Goal: Communication & Community: Share content

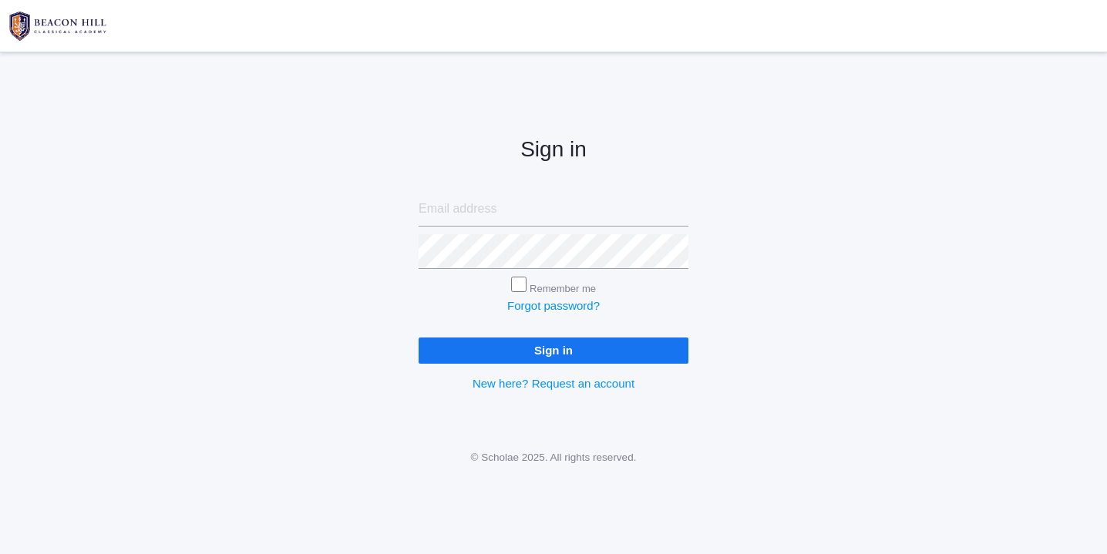
click at [473, 213] on input "email" at bounding box center [553, 209] width 270 height 35
type input "[EMAIL_ADDRESS][DOMAIN_NAME]"
click at [418, 338] on input "Sign in" at bounding box center [553, 350] width 270 height 25
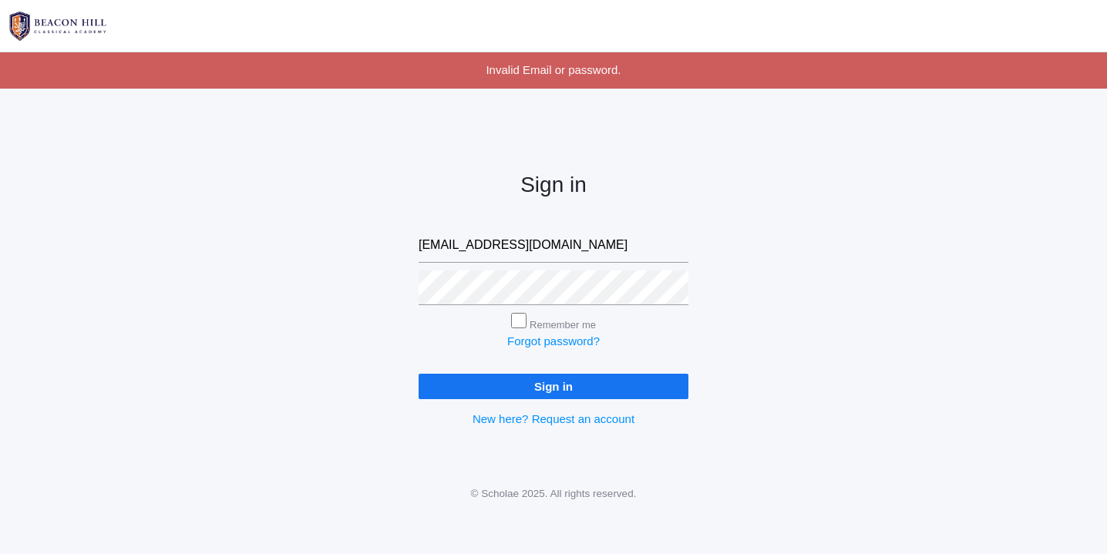
click at [530, 384] on input "Sign in" at bounding box center [553, 386] width 270 height 25
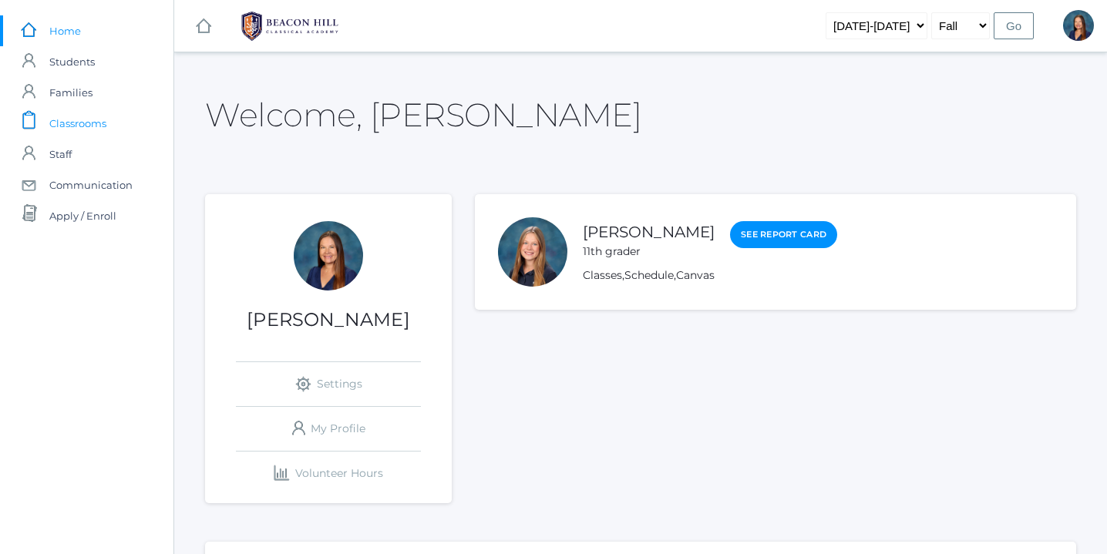
click at [81, 122] on span "Classrooms" at bounding box center [77, 123] width 57 height 31
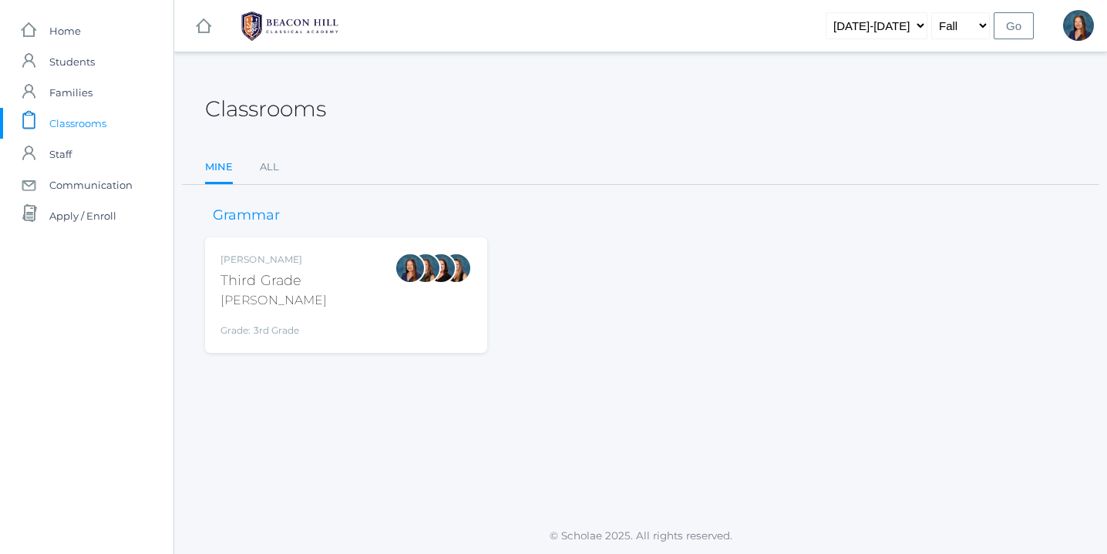
click at [415, 318] on div at bounding box center [410, 295] width 31 height 85
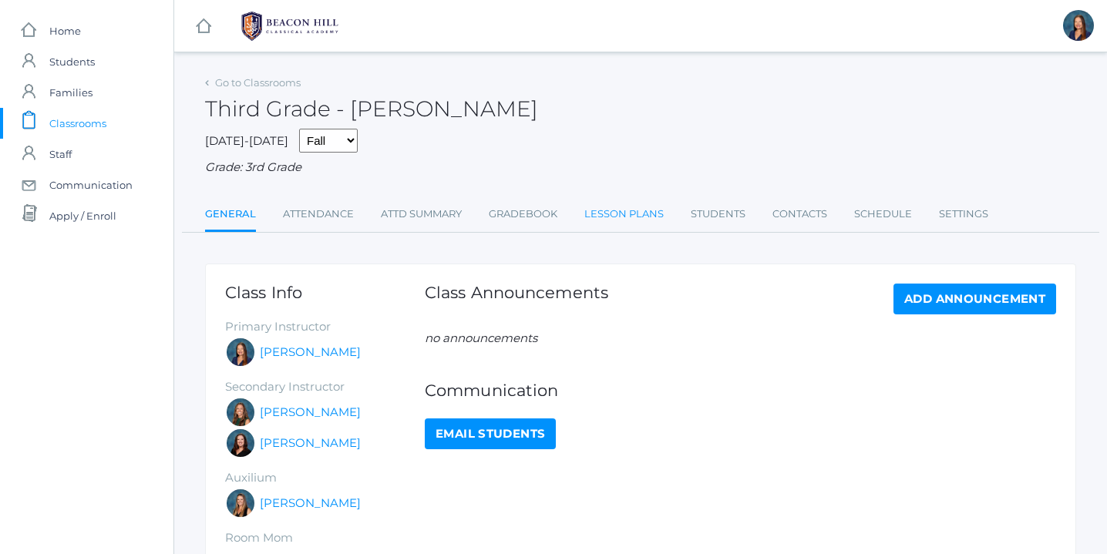
click at [641, 216] on link "Lesson Plans" at bounding box center [623, 214] width 79 height 31
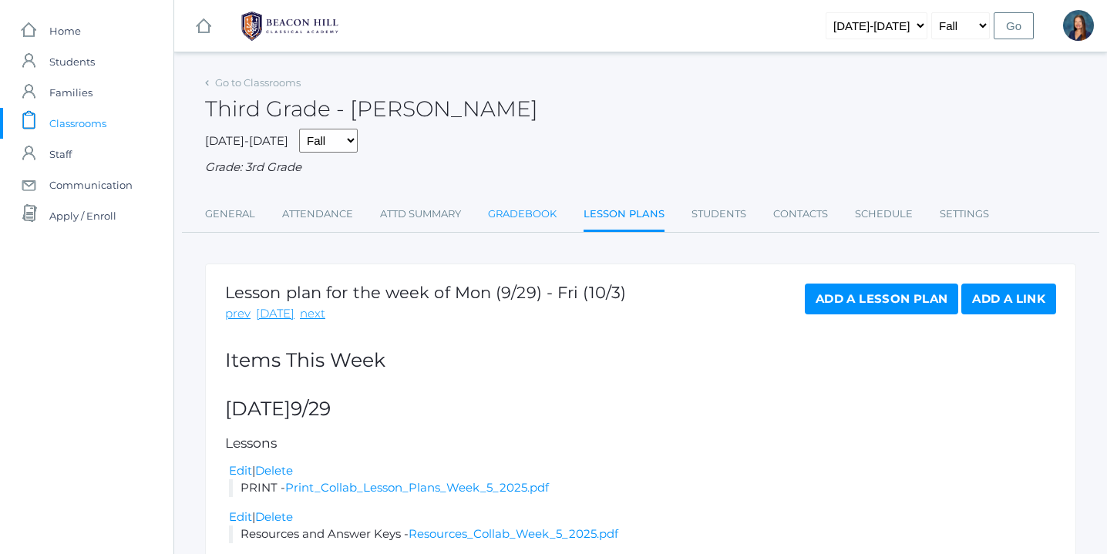
click at [526, 213] on link "Gradebook" at bounding box center [522, 214] width 69 height 31
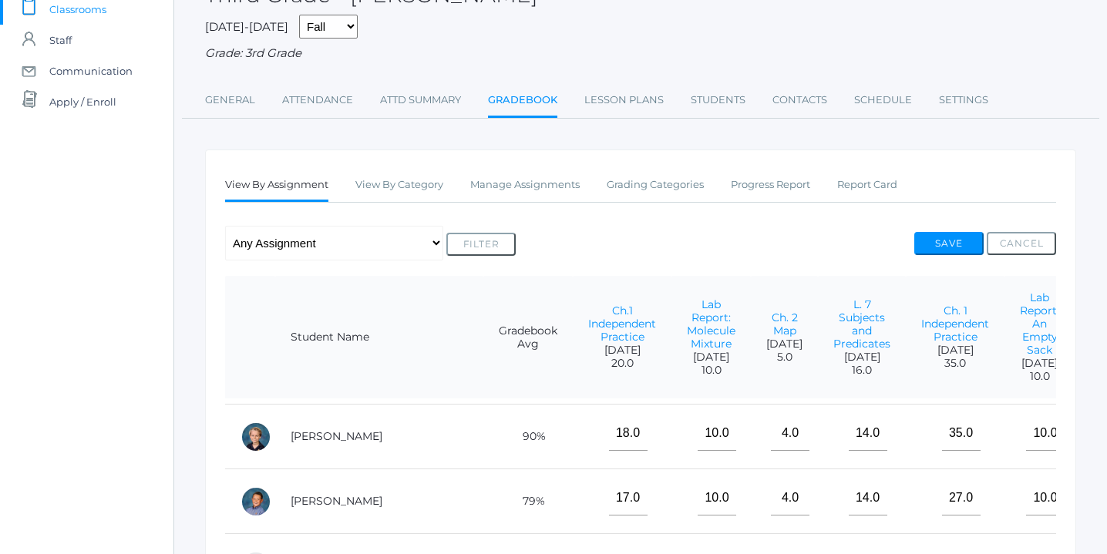
scroll to position [240, 0]
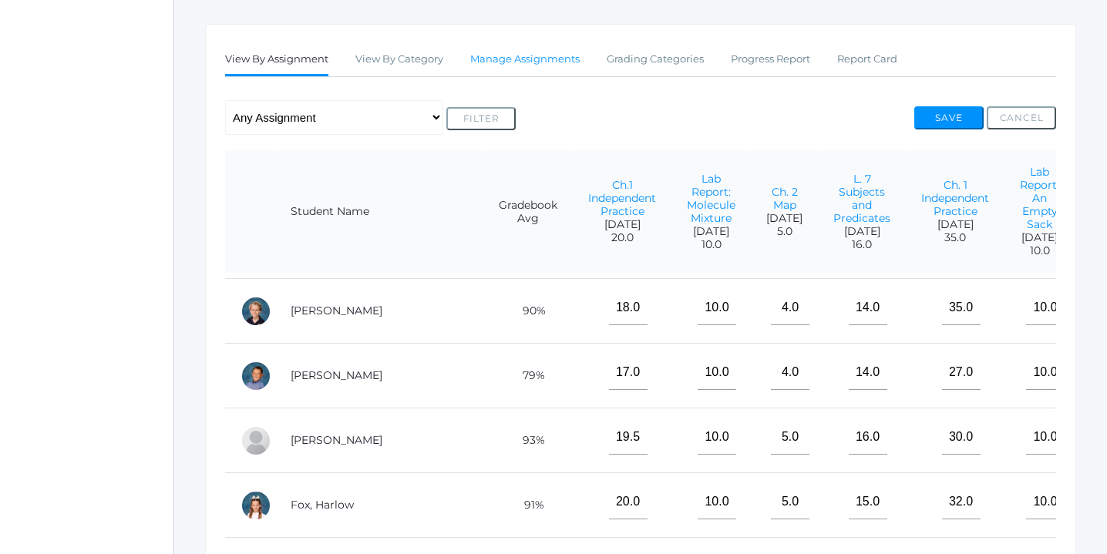
click at [525, 54] on link "Manage Assignments" at bounding box center [524, 59] width 109 height 31
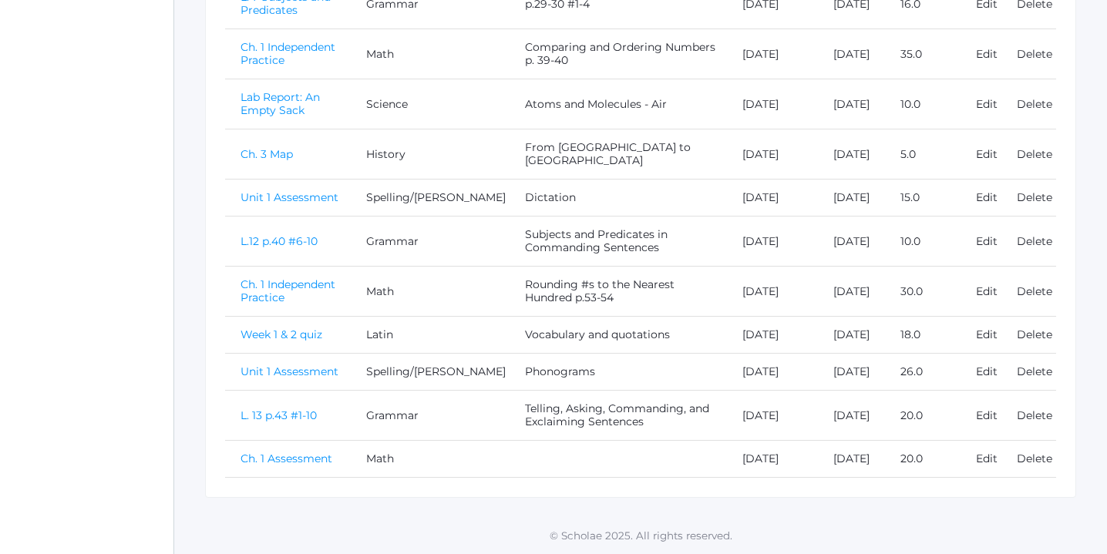
scroll to position [652, 0]
click at [297, 454] on link "Ch. 1 Assessment" at bounding box center [286, 459] width 92 height 14
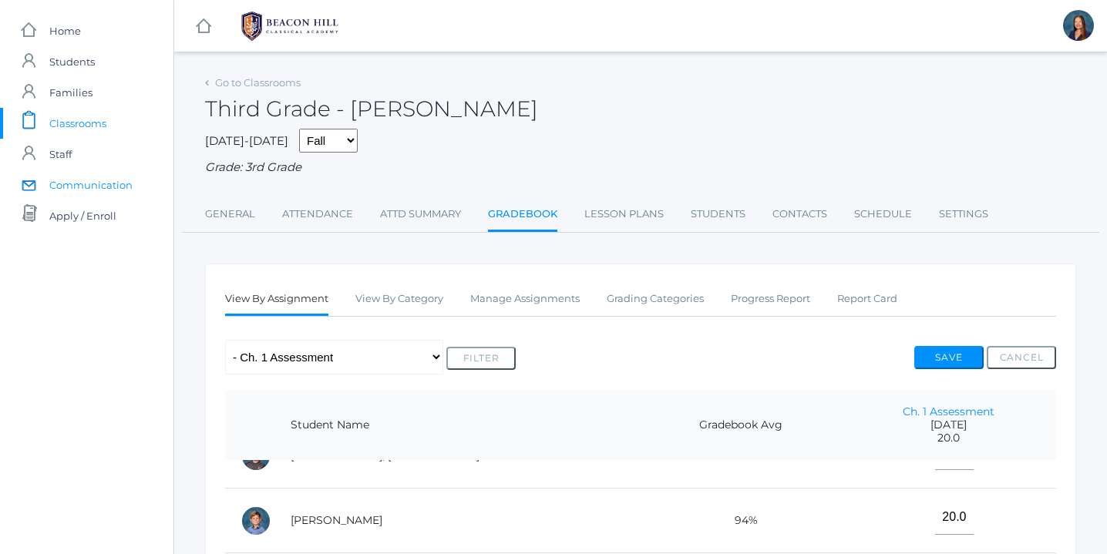
click at [102, 183] on span "Communication" at bounding box center [90, 185] width 83 height 31
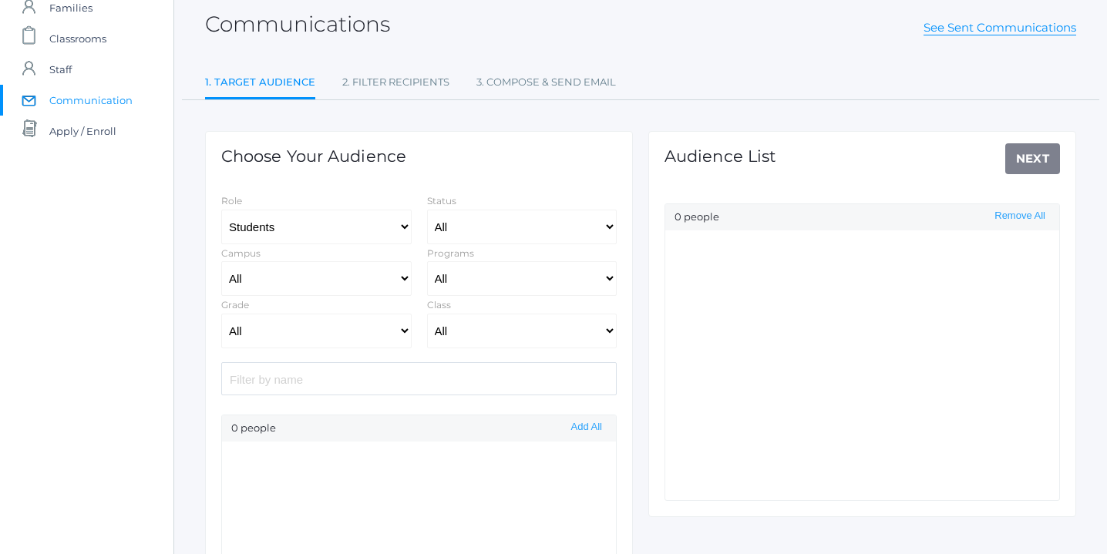
scroll to position [147, 0]
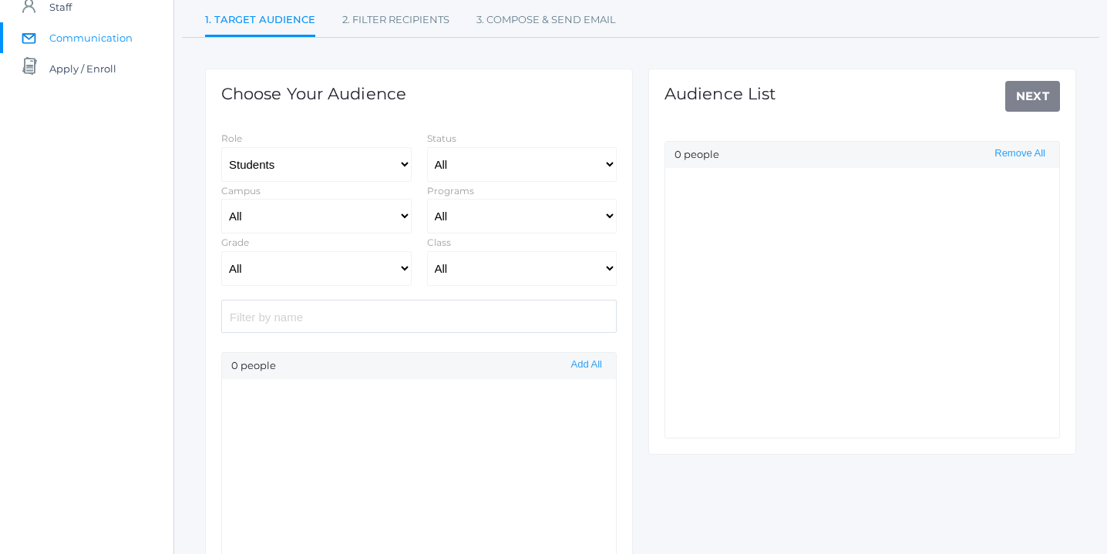
select select "Enrolled"
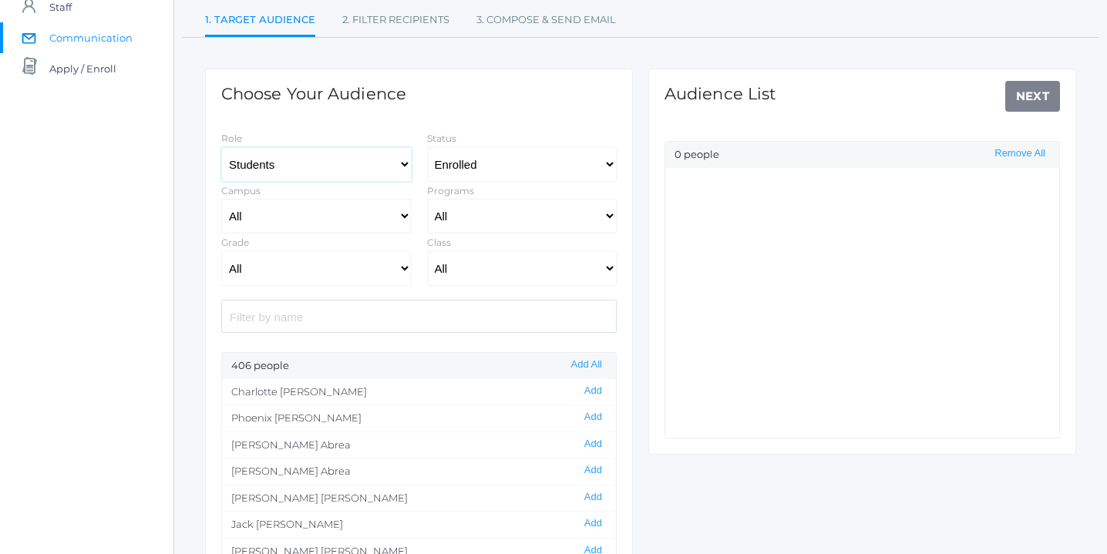
click at [406, 165] on select "Students Staff" at bounding box center [316, 164] width 190 height 35
select select "1"
click at [221, 147] on select "Students Staff" at bounding box center [316, 164] width 190 height 35
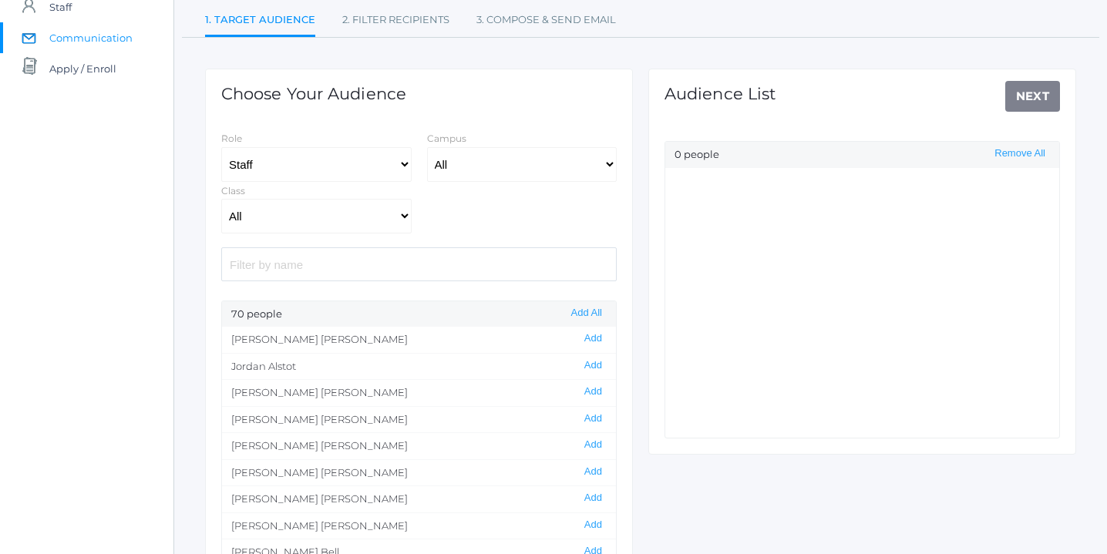
click at [287, 262] on input "search" at bounding box center [418, 263] width 395 height 33
type input "ter"
click at [596, 366] on button "Add" at bounding box center [592, 365] width 27 height 13
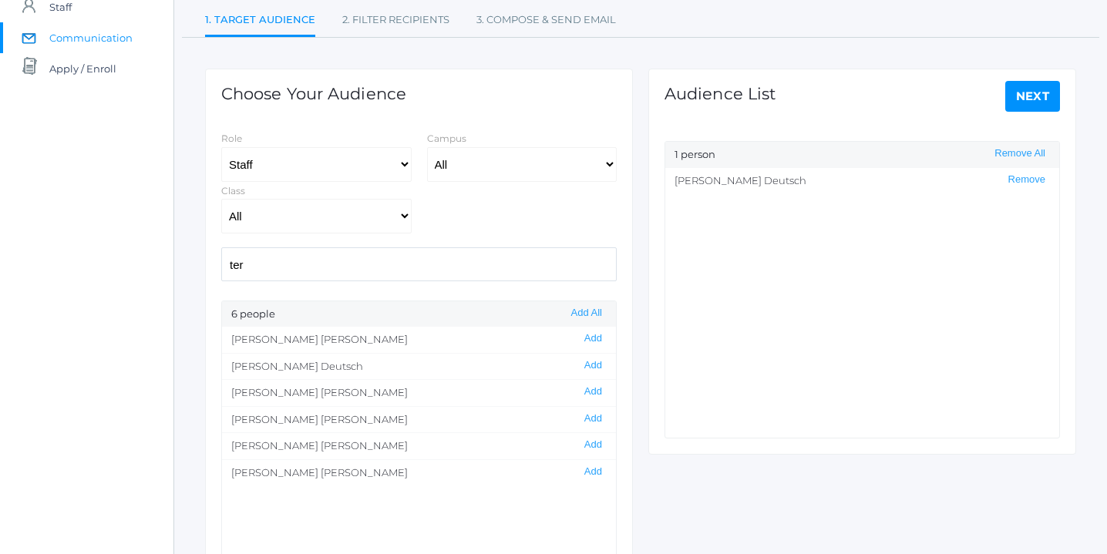
click at [1033, 93] on link "Next" at bounding box center [1032, 96] width 55 height 31
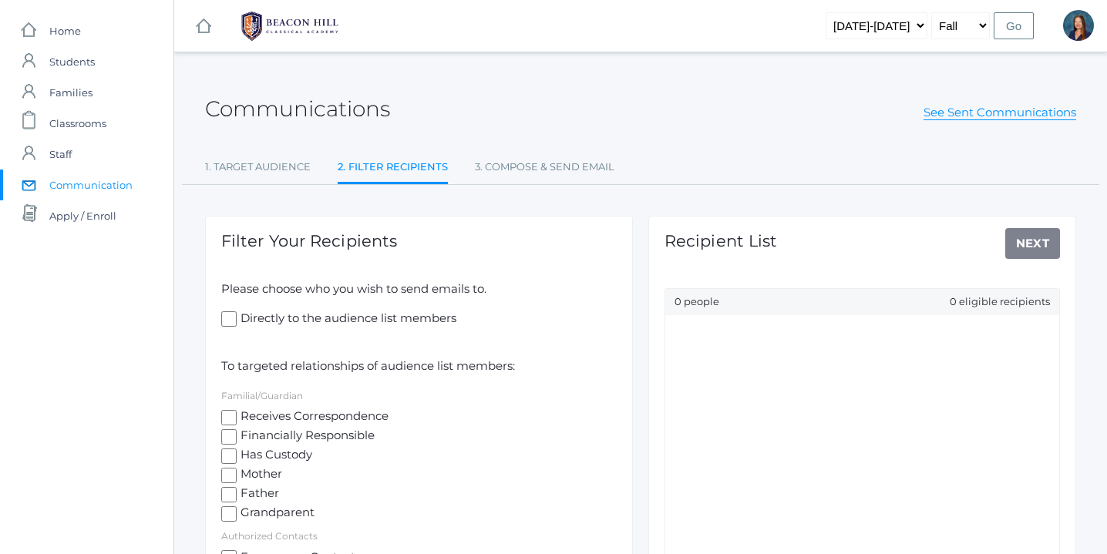
select select "Enrolled"
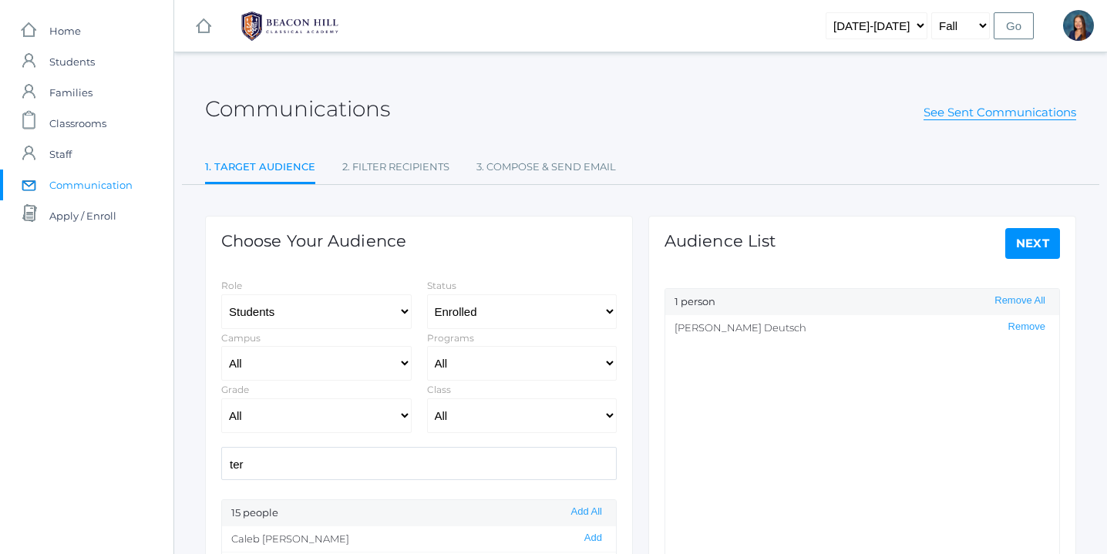
scroll to position [147, 0]
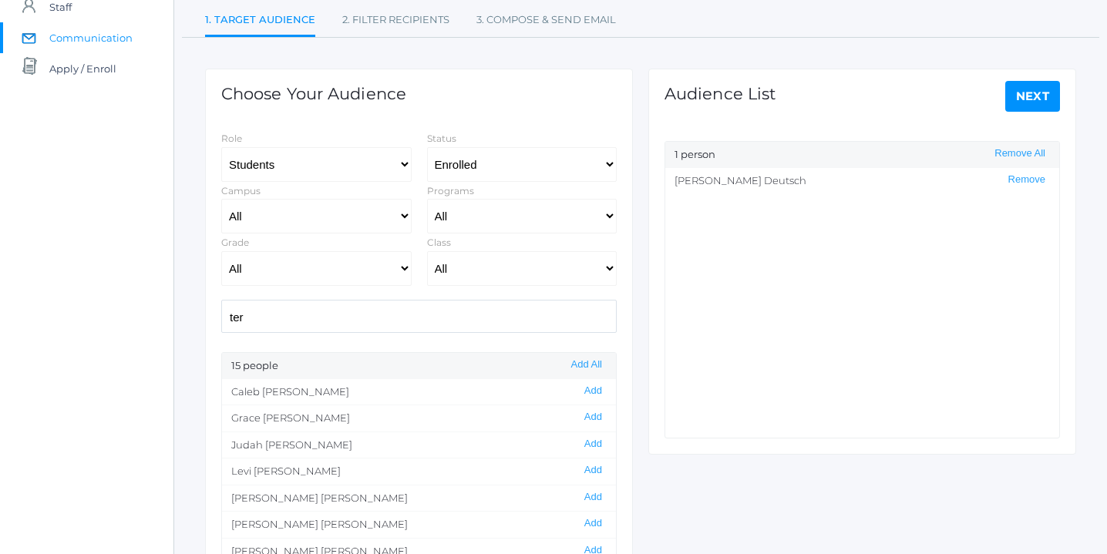
click at [303, 321] on input "ter" at bounding box center [418, 316] width 395 height 33
type input "t"
click at [402, 266] on select "All Grammar - Kindergarten - 1st Grade - 2nd Grade - 3rd Grade - 4th Grade - 5t…" at bounding box center [316, 268] width 190 height 35
select select "3"
click at [221, 251] on select "All Grammar - Kindergarten - 1st Grade - 2nd Grade - 3rd Grade - 4th Grade - 5t…" at bounding box center [316, 268] width 190 height 35
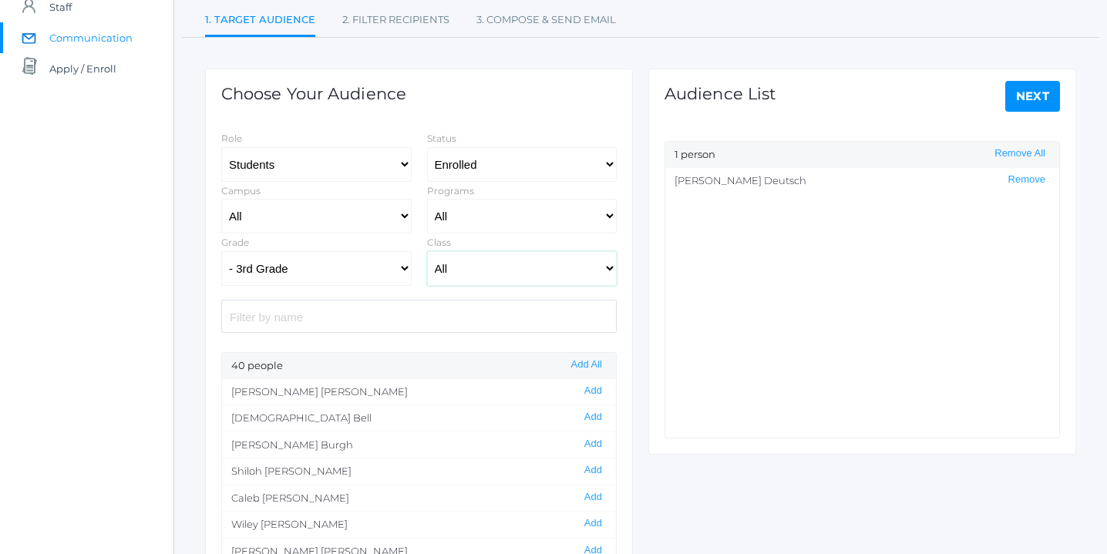
click at [606, 267] on select "All 01LA - First Grade [PERSON_NAME] 01LA - First Grade [PERSON_NAME] 02LA - Se…" at bounding box center [522, 268] width 190 height 35
select select "2028"
click at [427, 251] on select "All 01LA - First Grade [PERSON_NAME] 01LA - First Grade [PERSON_NAME] 02LA - Se…" at bounding box center [522, 268] width 190 height 35
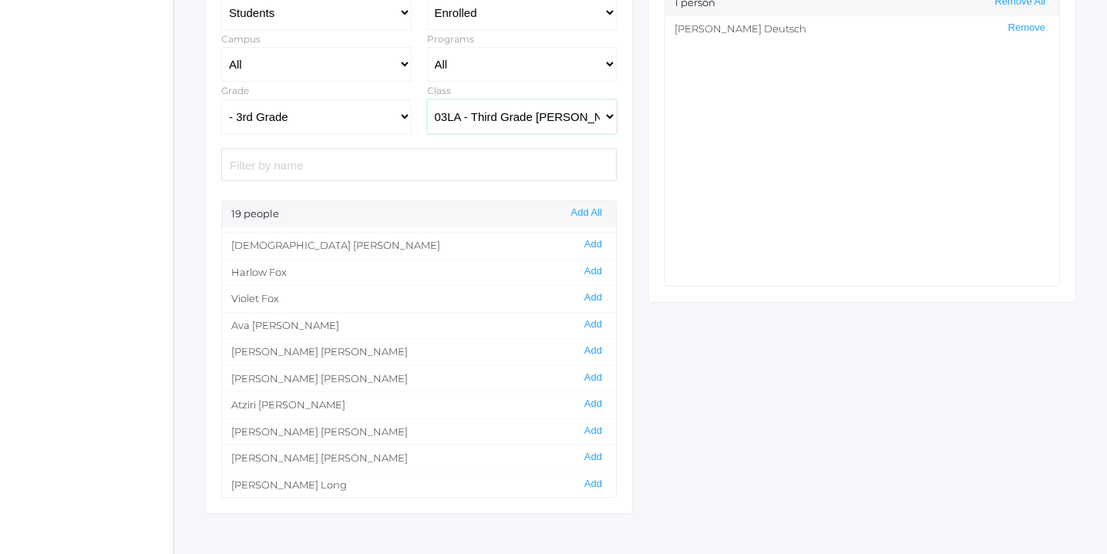
scroll to position [0, 0]
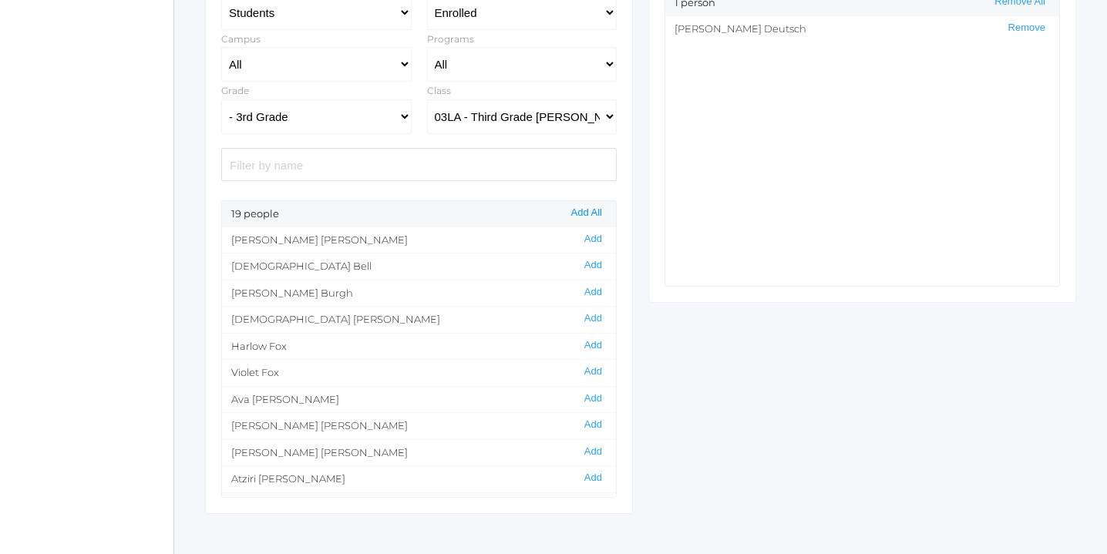
click at [588, 211] on button "Add All" at bounding box center [586, 213] width 40 height 13
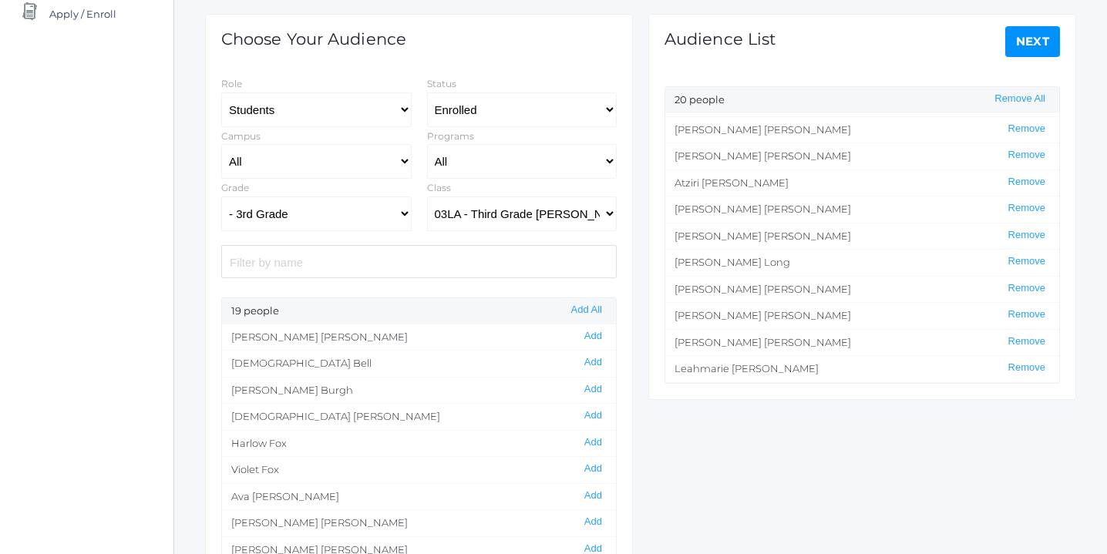
scroll to position [261, 0]
click at [1029, 368] on button "Remove" at bounding box center [1026, 368] width 46 height 13
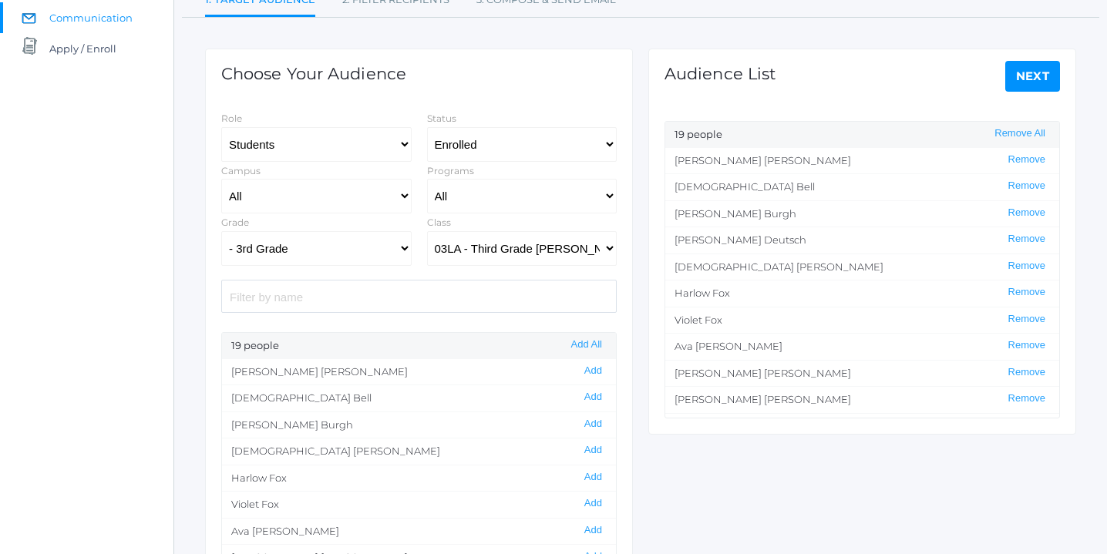
scroll to position [152, 0]
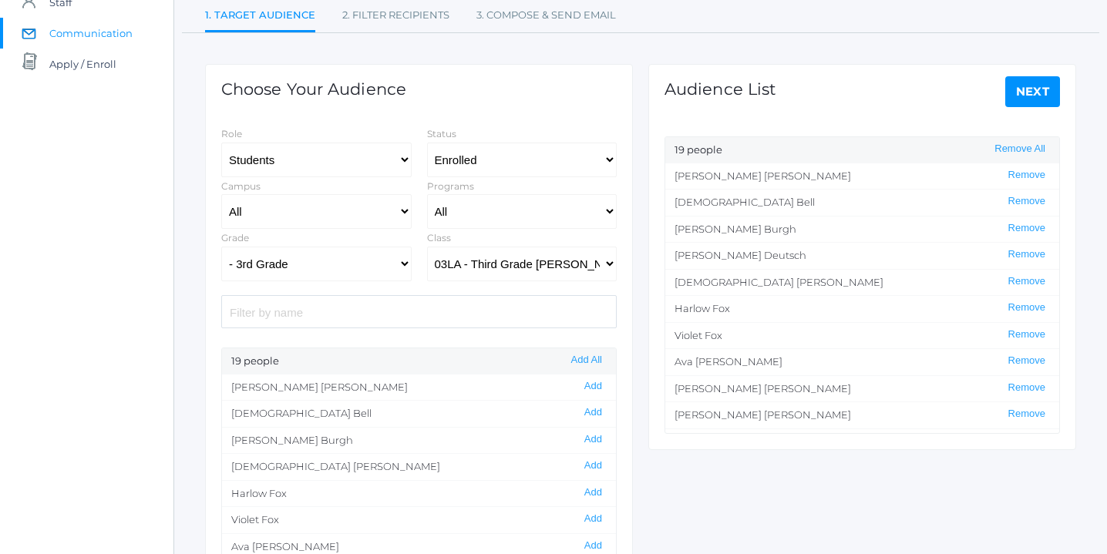
click at [1033, 87] on link "Next" at bounding box center [1032, 91] width 55 height 31
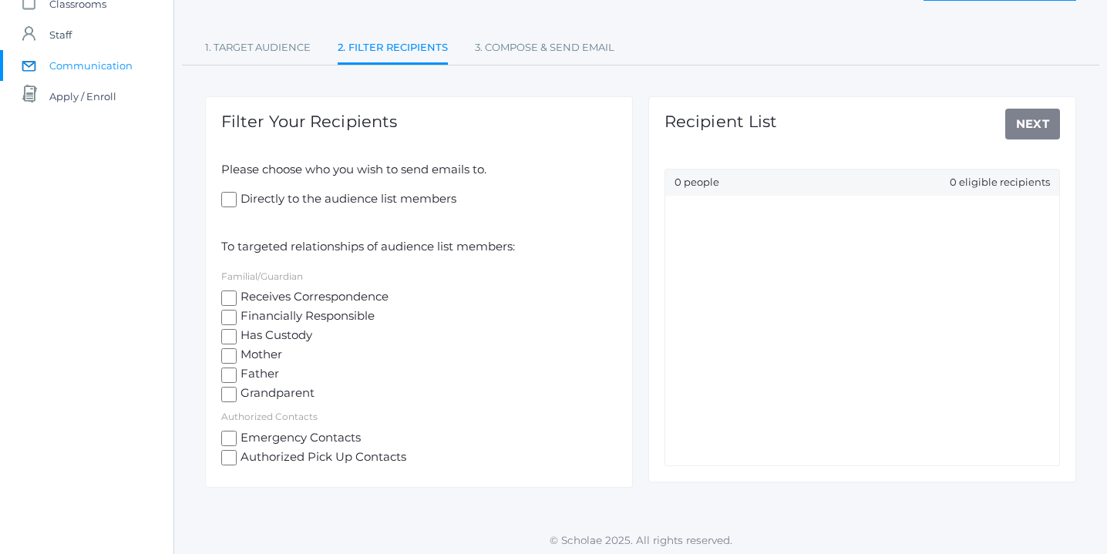
scroll to position [124, 0]
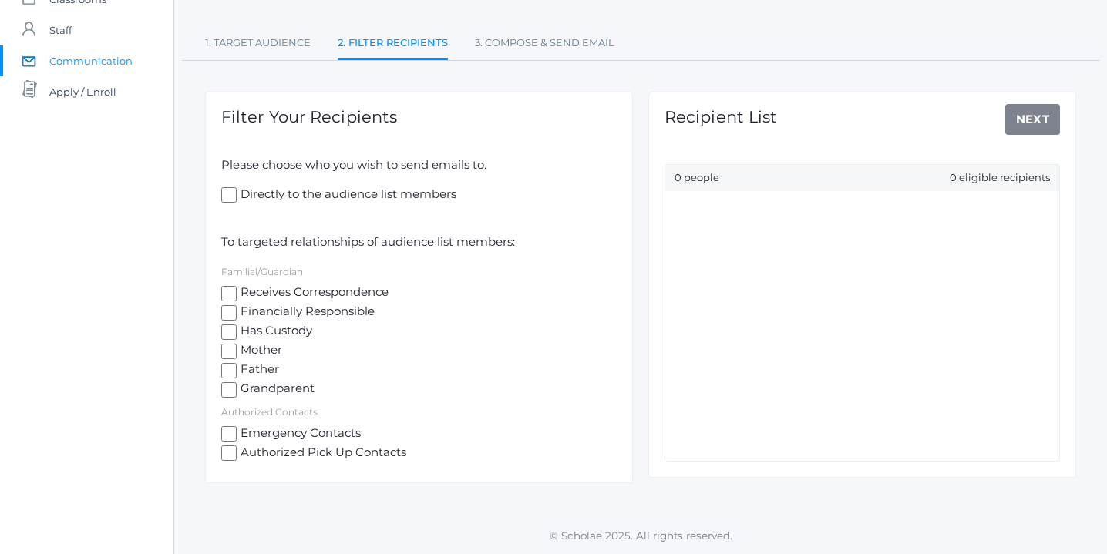
click at [230, 194] on input "Directly to the audience list members" at bounding box center [228, 194] width 15 height 15
checkbox input "true"
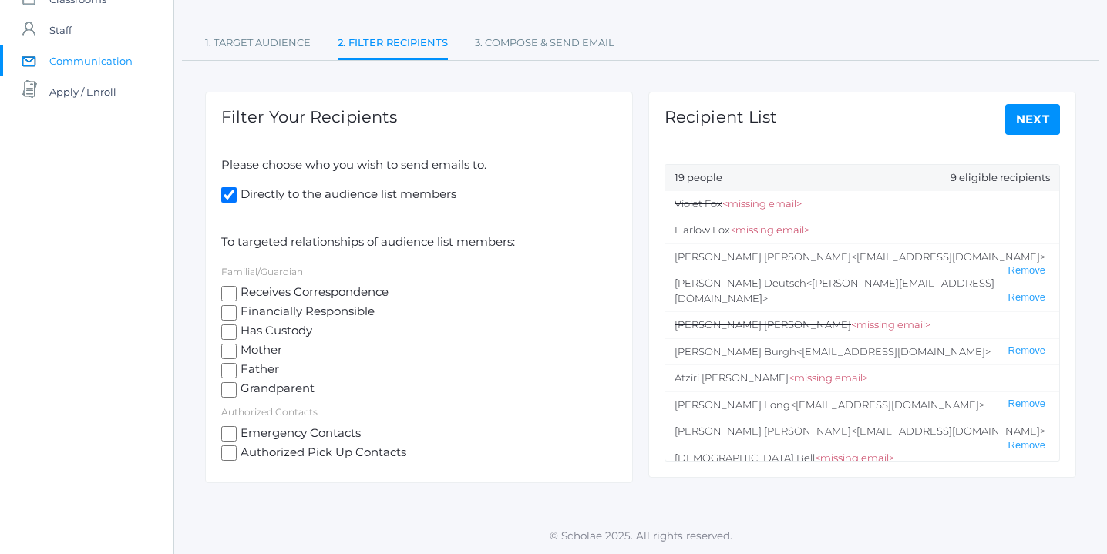
click at [230, 290] on input "Receives Correspondence" at bounding box center [228, 293] width 15 height 15
checkbox input "true"
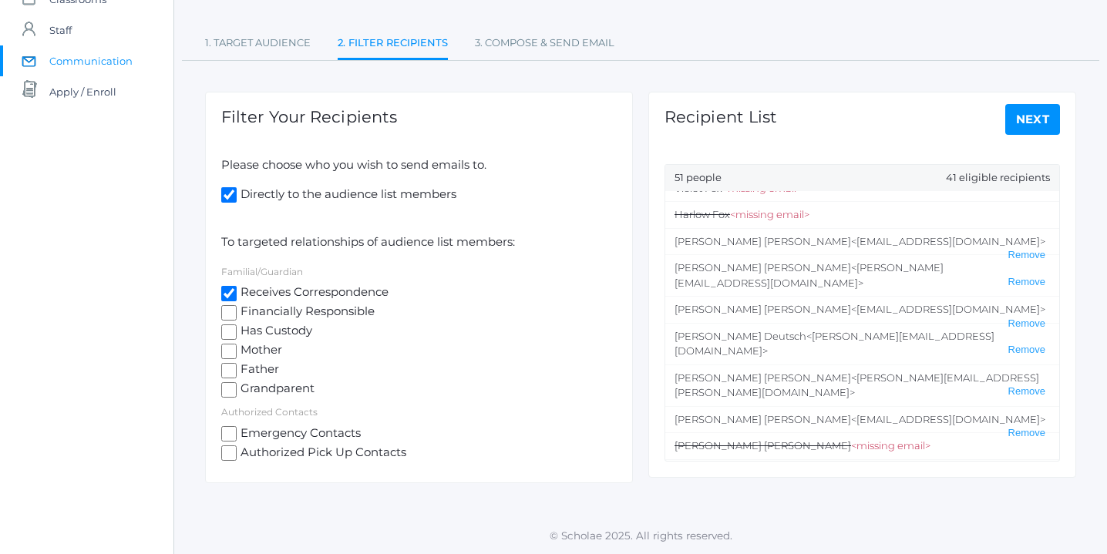
scroll to position [62, 0]
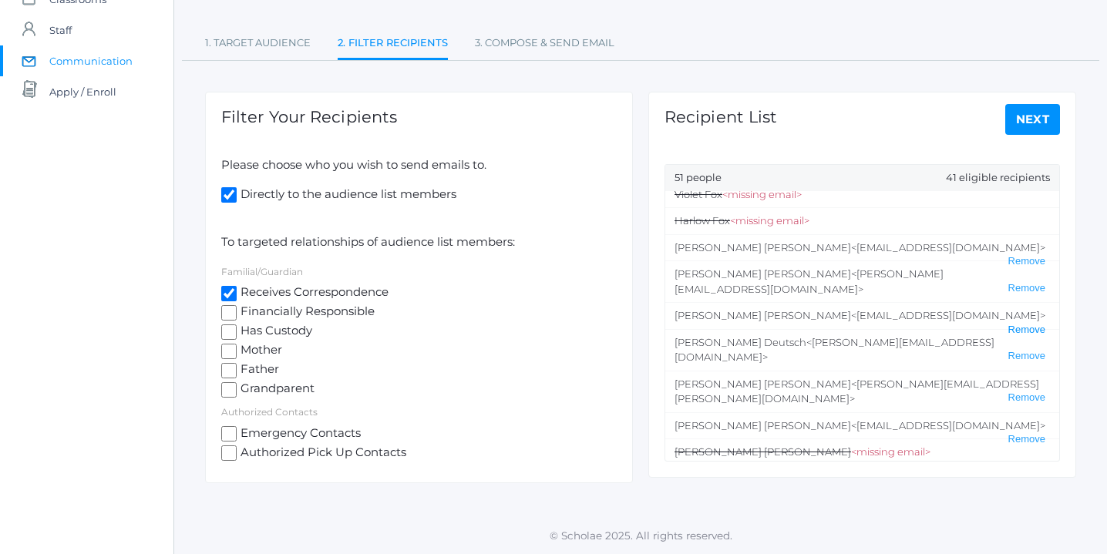
click at [1026, 324] on button "Remove" at bounding box center [1026, 330] width 46 height 13
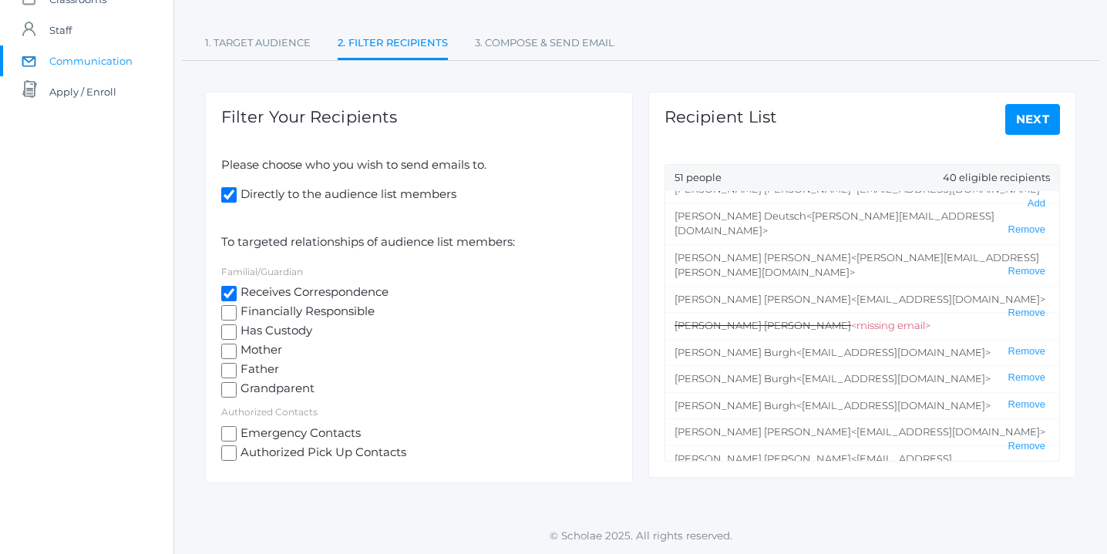
scroll to position [190, 0]
click at [1023, 398] on button "Remove" at bounding box center [1026, 404] width 46 height 13
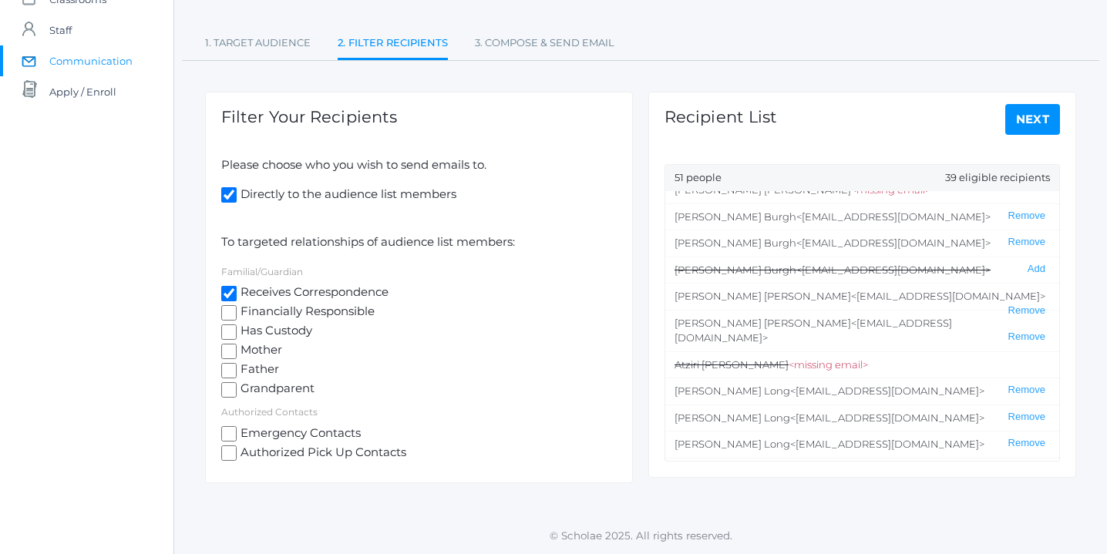
scroll to position [326, 0]
click at [1024, 435] on button "Remove" at bounding box center [1026, 441] width 46 height 13
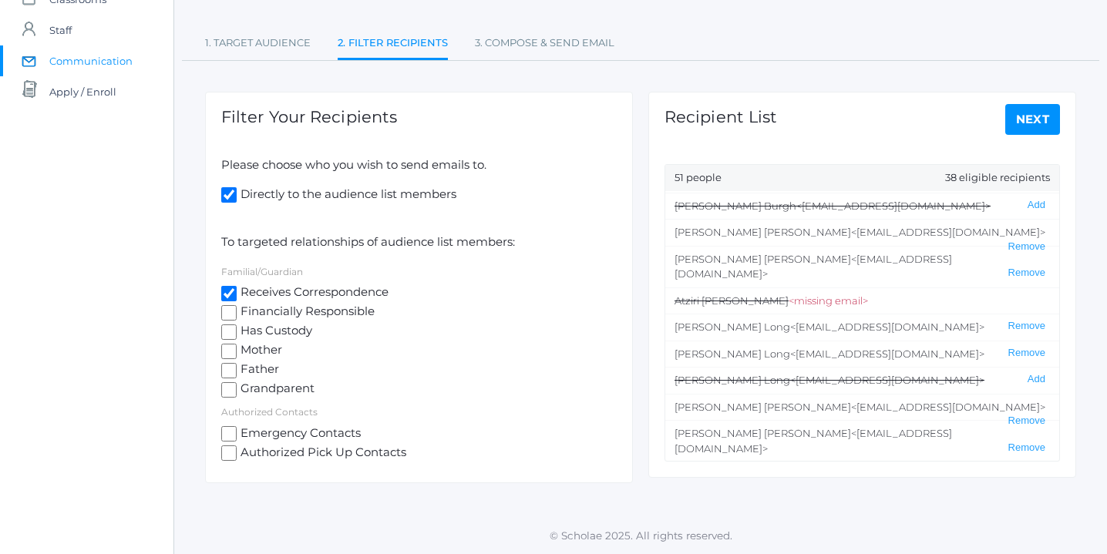
scroll to position [395, 0]
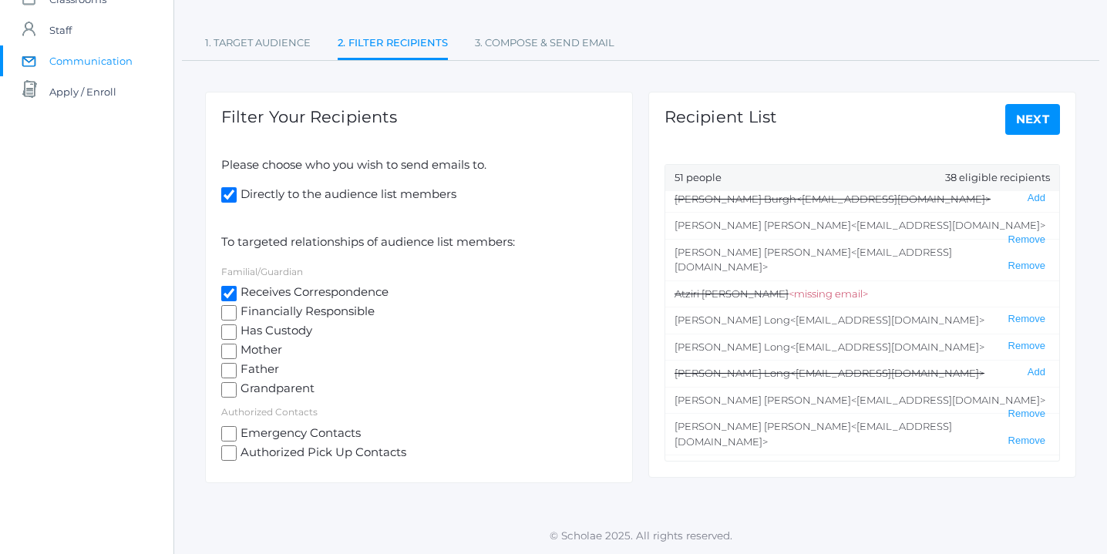
click at [1026, 476] on button "Remove" at bounding box center [1026, 482] width 46 height 13
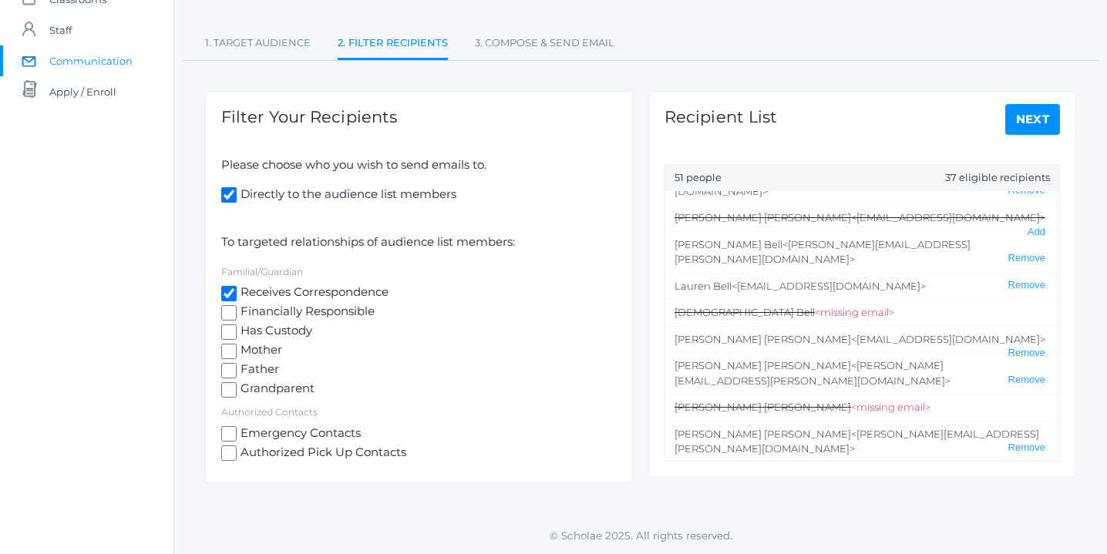
scroll to position [652, 0]
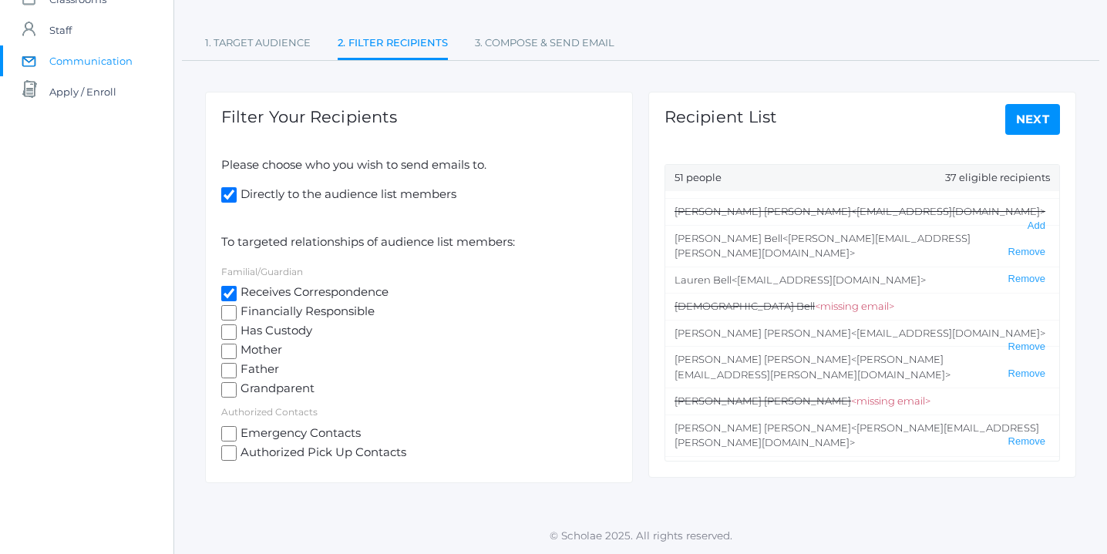
click at [1030, 504] on button "Remove" at bounding box center [1026, 510] width 46 height 13
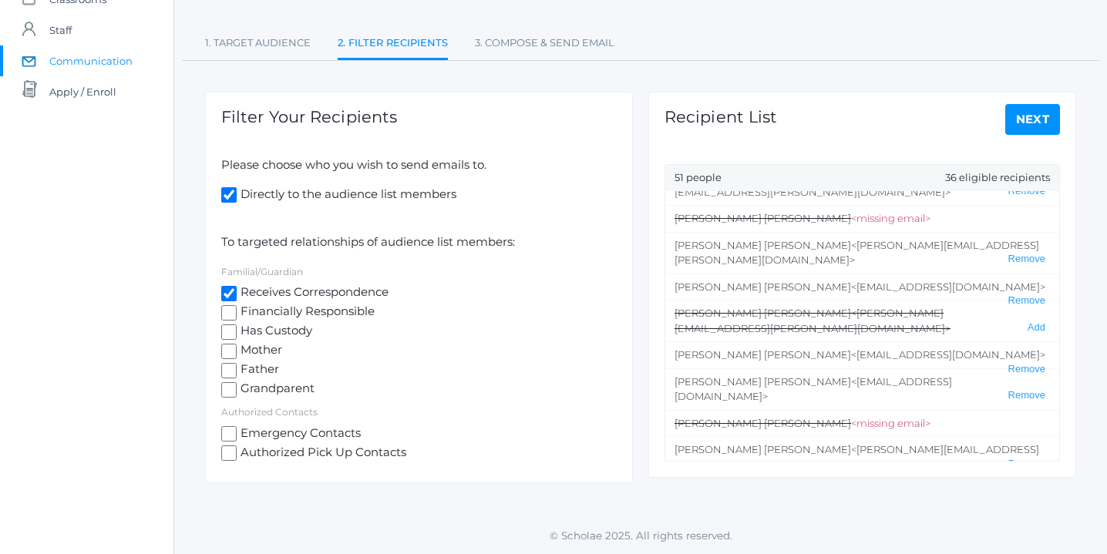
scroll to position [835, 0]
click at [1023, 525] on button "Remove" at bounding box center [1026, 531] width 46 height 13
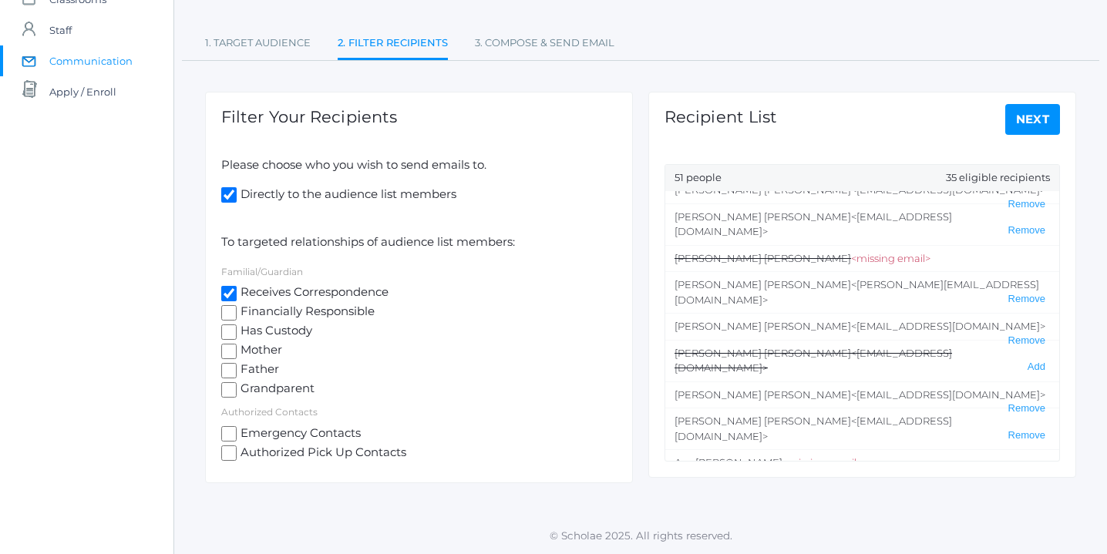
scroll to position [1009, 0]
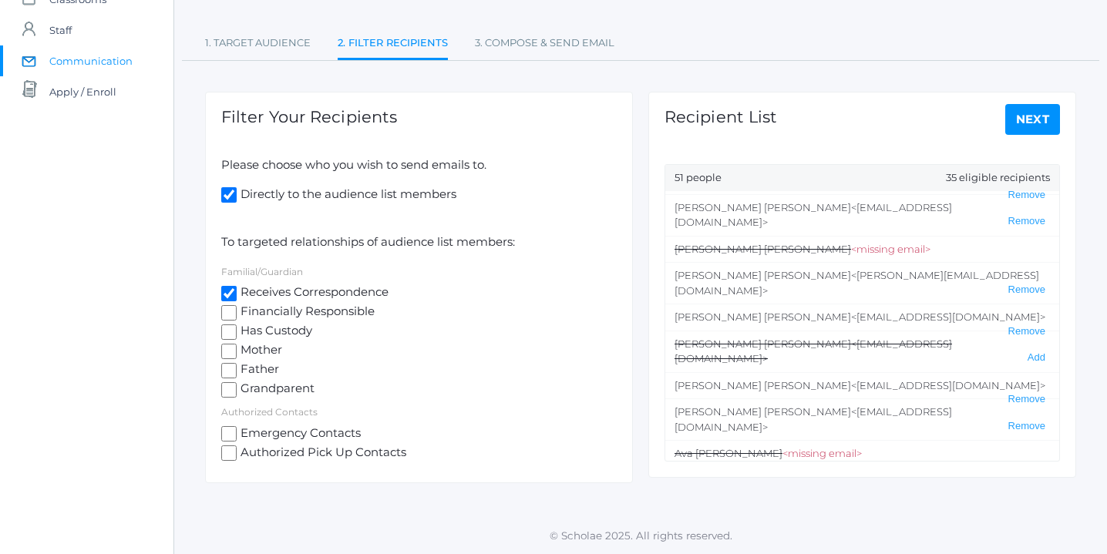
click at [1029, 553] on button "Remove" at bounding box center [1026, 562] width 46 height 13
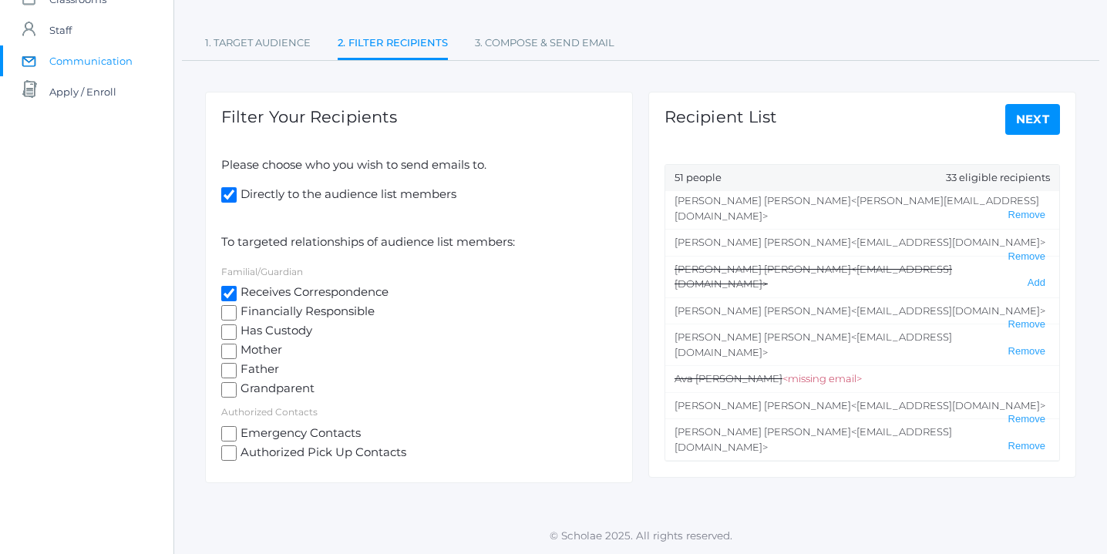
scroll to position [1085, 0]
click at [1035, 111] on link "Next" at bounding box center [1032, 119] width 55 height 31
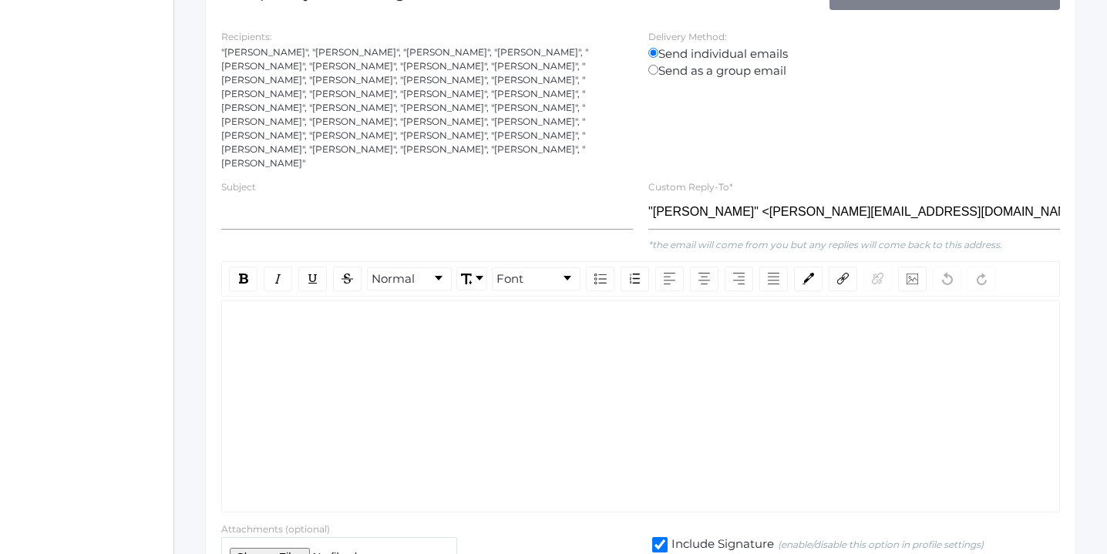
scroll to position [261, 0]
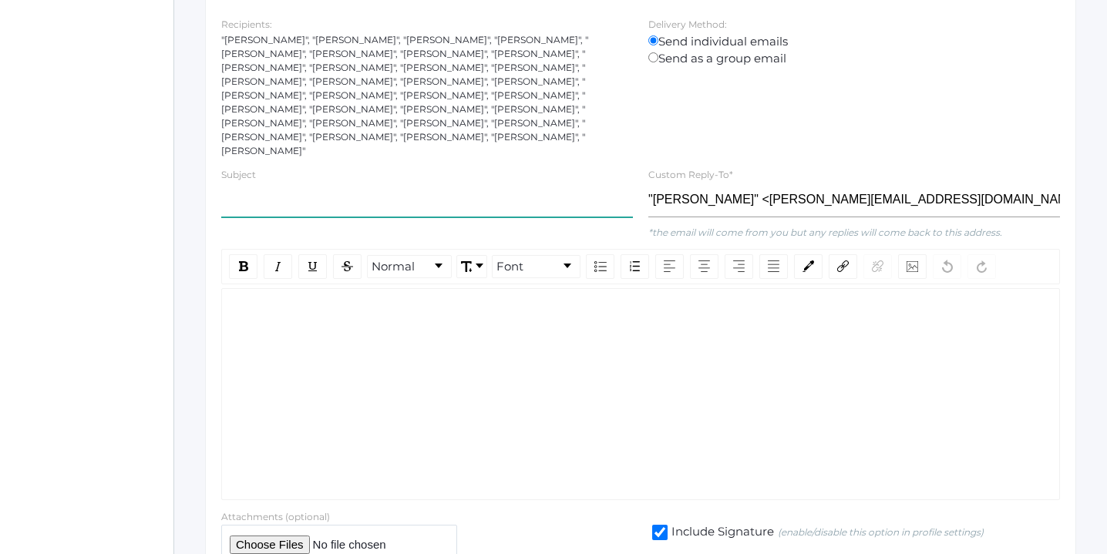
click at [254, 183] on input "text" at bounding box center [426, 200] width 411 height 35
type input "O"
type input "Upcoming October Events"
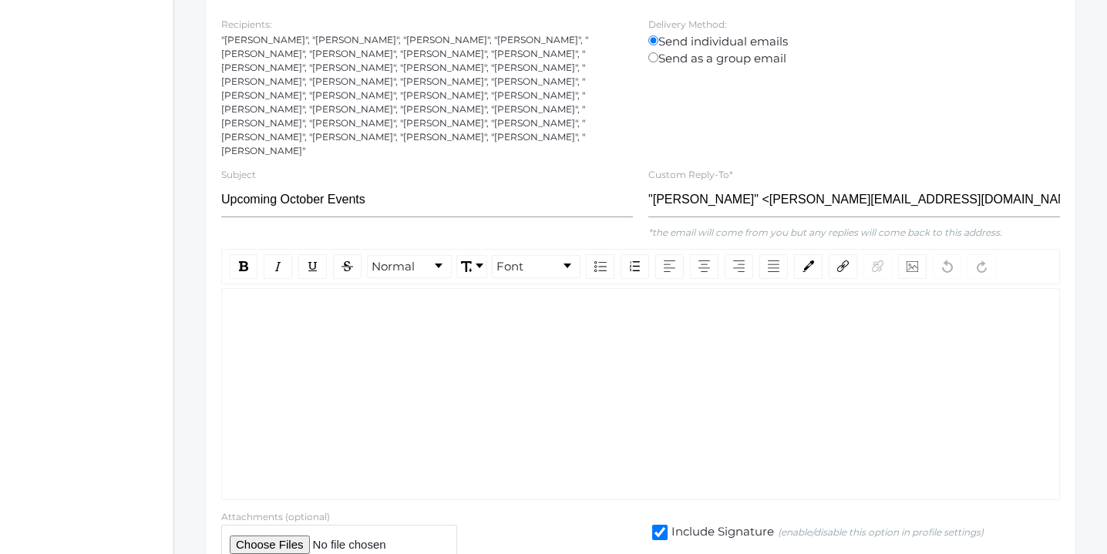
click at [287, 304] on div "rdw-editor" at bounding box center [640, 313] width 813 height 18
click at [369, 305] on span "Hello 3rd grade families," at bounding box center [302, 312] width 137 height 15
click at [555, 334] on span "I wanted to let you know about some upcoming events in 3rd grade" at bounding box center [428, 341] width 388 height 15
click at [264, 305] on span "Hello," at bounding box center [250, 312] width 32 height 15
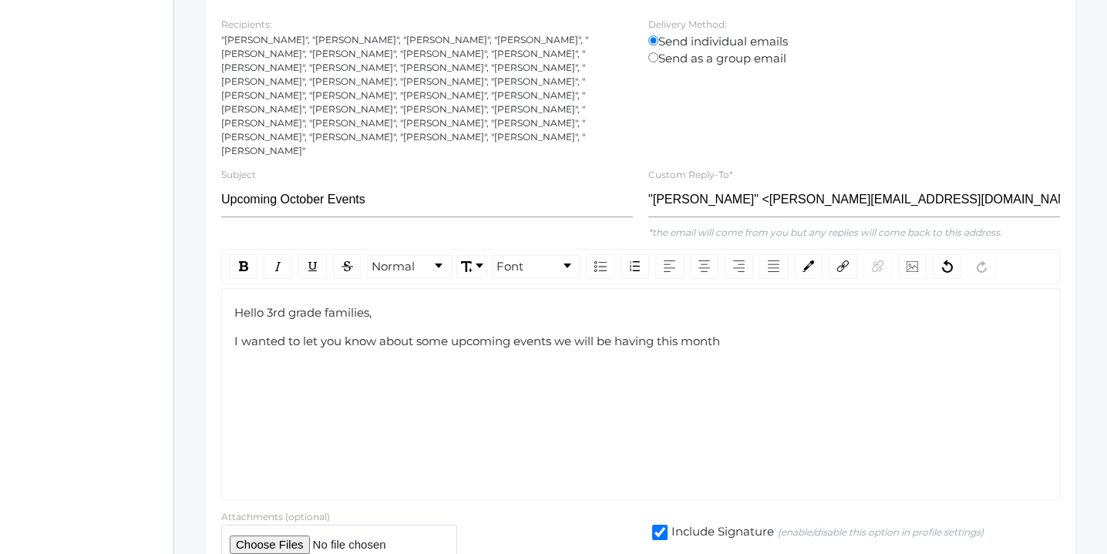
click at [727, 333] on div "I wanted to let you know about some upcoming events we will be having this month" at bounding box center [640, 342] width 813 height 18
drag, startPoint x: 727, startPoint y: 314, endPoint x: 324, endPoint y: 324, distance: 402.3
click at [324, 324] on div "Hello 3rd grade families, I wanted to let you know about some upcoming events w…" at bounding box center [640, 394] width 838 height 212
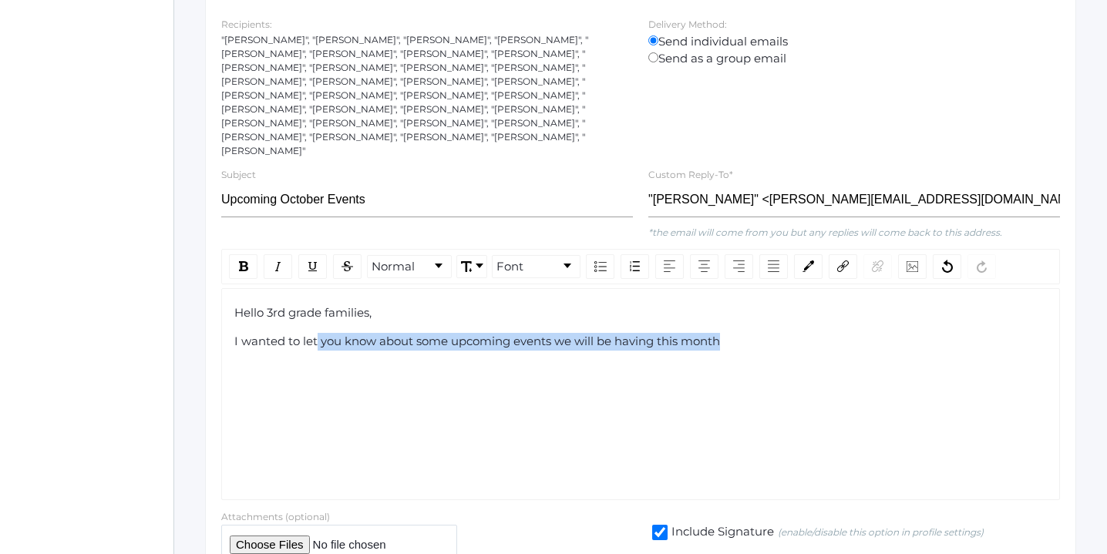
drag, startPoint x: 729, startPoint y: 310, endPoint x: 318, endPoint y: 307, distance: 410.7
click at [318, 333] on div "I wanted to let you know about some upcoming events we will be having this month" at bounding box center [640, 342] width 813 height 18
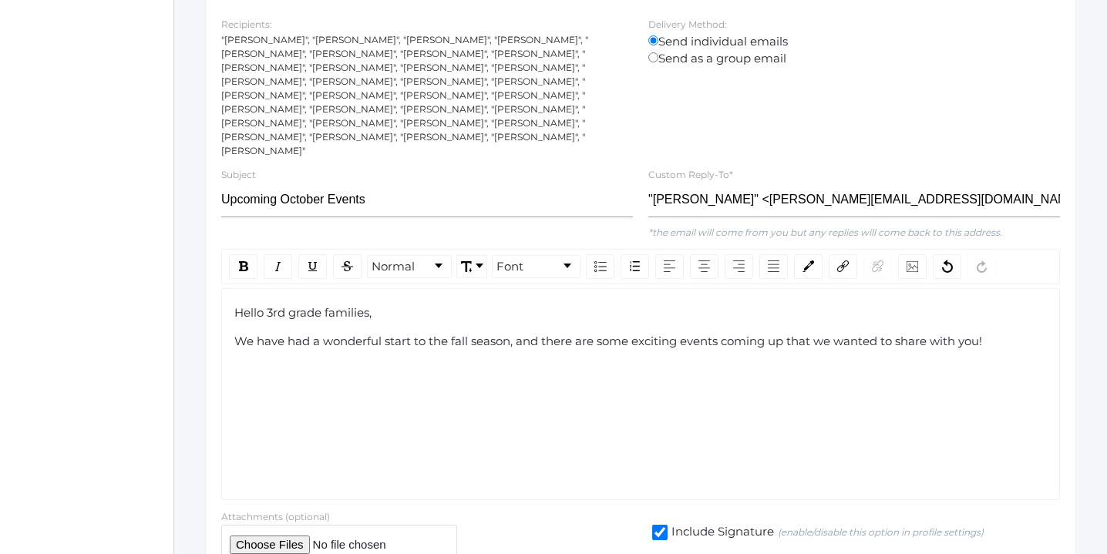
click at [831, 334] on span "We have had a wonderful start to the fall season, and there are some exciting e…" at bounding box center [607, 341] width 747 height 15
click at [284, 334] on span "We have had a wonderful start to the fall season, and there are some exciting e…" at bounding box center [608, 341] width 749 height 15
click at [493, 334] on span "We've had a wonderful start to the fall season, and there are some exciting eve…" at bounding box center [601, 341] width 734 height 15
click at [992, 333] on div "We've had a wonderful start to the school year, and there are some exciting eve…" at bounding box center [640, 342] width 813 height 18
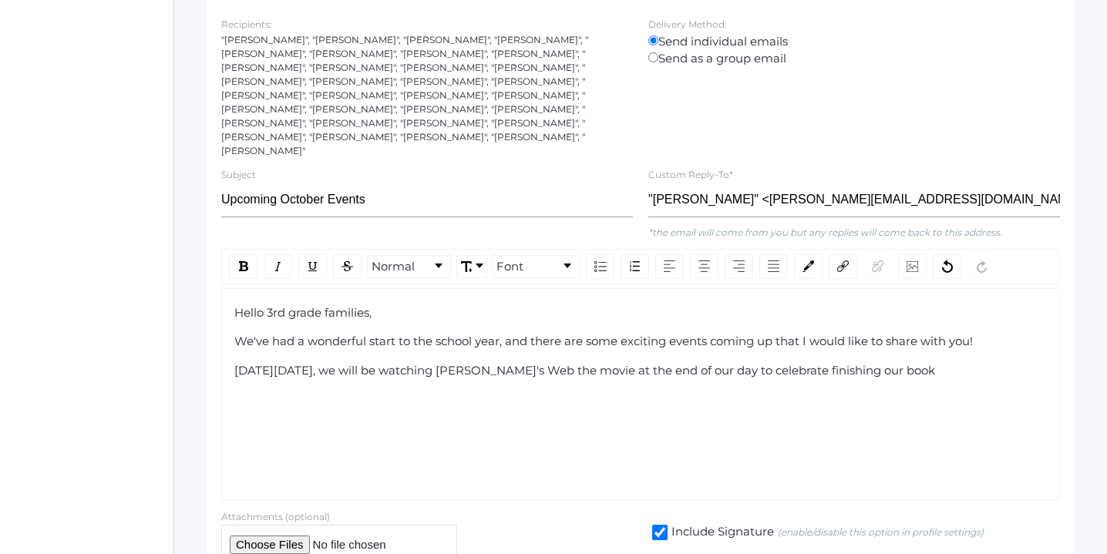
click at [894, 363] on span "[DATE][DATE], we will be watching [PERSON_NAME]'s Web the movie at the end of o…" at bounding box center [584, 370] width 700 height 15
click at [371, 363] on span "[DATE][DATE], we will be watching [PERSON_NAME]'s Web the movie at the end of o…" at bounding box center [592, 370] width 717 height 15
click at [368, 363] on span "[DATE][DATE], we will be watching [PERSON_NAME]'s Web the movie at the end of o…" at bounding box center [592, 370] width 717 height 15
drag, startPoint x: 368, startPoint y: 344, endPoint x: 269, endPoint y: 344, distance: 99.4
click at [264, 363] on span "[DATE][DATE], we will be watching [PERSON_NAME]'s Web the movie at the end of o…" at bounding box center [592, 370] width 717 height 15
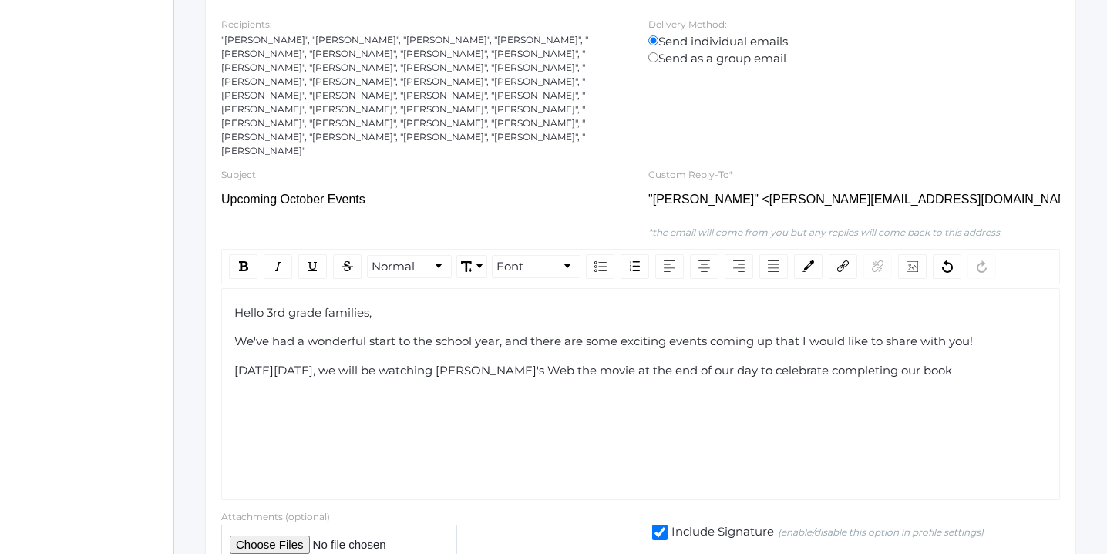
click at [262, 363] on span "[DATE][DATE], we will be watching [PERSON_NAME]'s Web the movie at the end of o…" at bounding box center [592, 370] width 717 height 15
drag, startPoint x: 262, startPoint y: 343, endPoint x: 355, endPoint y: 344, distance: 93.2
click at [355, 363] on span "[DATE][DATE], we will be watching [PERSON_NAME]'s Web the movie at the end of o…" at bounding box center [592, 370] width 717 height 15
click at [241, 261] on img "rdw-inline-control" at bounding box center [243, 266] width 9 height 10
drag, startPoint x: 500, startPoint y: 343, endPoint x: 587, endPoint y: 343, distance: 87.1
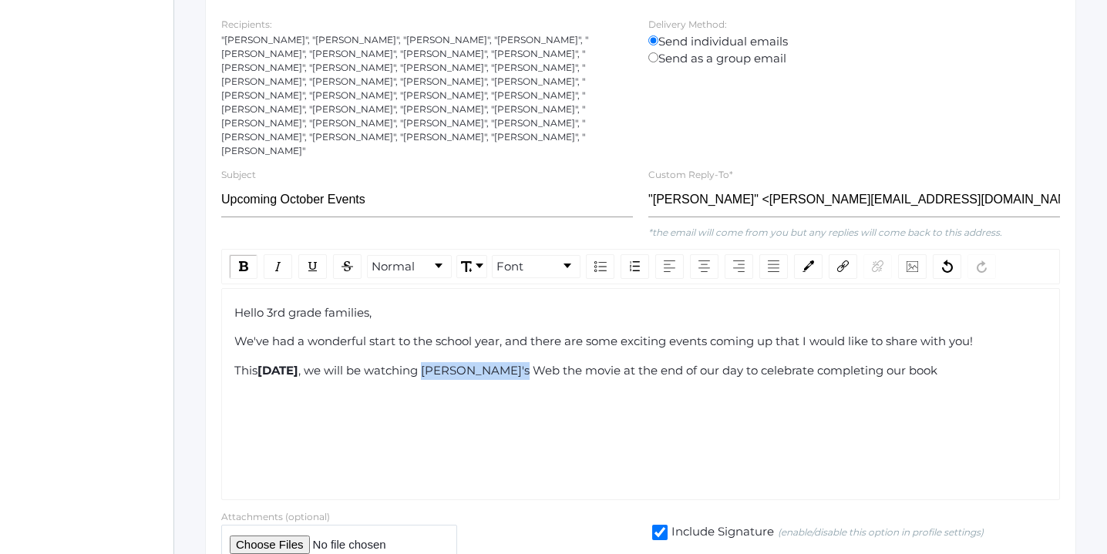
click at [587, 363] on span ", we will be watching [PERSON_NAME]'s Web the movie at the end of our day to ce…" at bounding box center [617, 370] width 639 height 15
click at [273, 260] on img "rdw-inline-control" at bounding box center [278, 266] width 12 height 12
click at [234, 363] on span "This" at bounding box center [245, 370] width 23 height 15
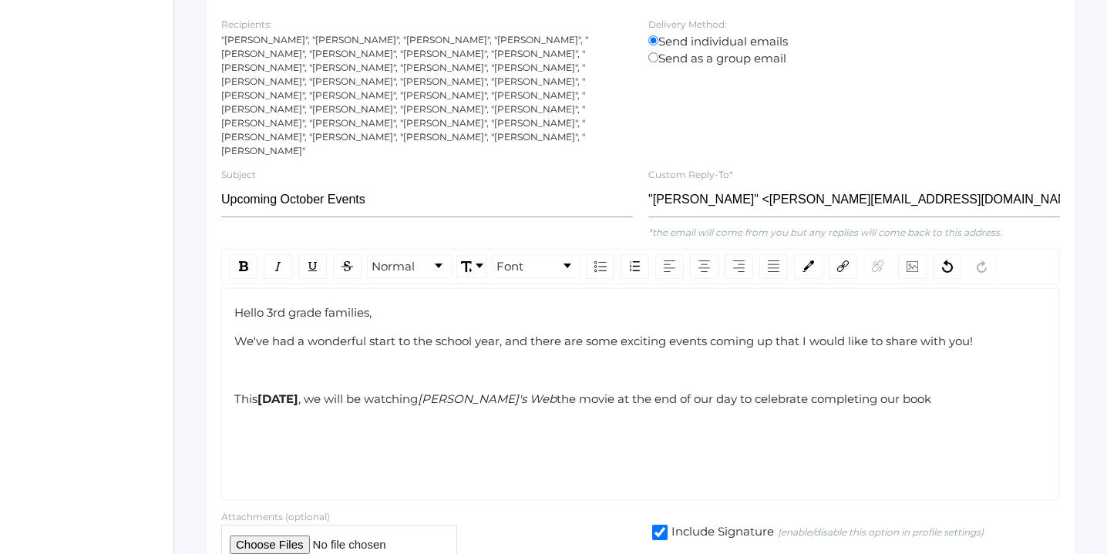
click at [502, 391] on span "[PERSON_NAME]'s Web" at bounding box center [487, 398] width 139 height 15
drag, startPoint x: 502, startPoint y: 373, endPoint x: 650, endPoint y: 375, distance: 148.0
click at [650, 391] on div "[DATE][DATE] , we will be watching [PERSON_NAME]'s Web the movie at the end of …" at bounding box center [640, 400] width 813 height 18
click at [318, 260] on img "rdw-inline-control" at bounding box center [313, 266] width 12 height 12
click at [984, 391] on div "[DATE][DATE] , we will be watching [PERSON_NAME]'s Web the movie at the end of …" at bounding box center [640, 400] width 813 height 18
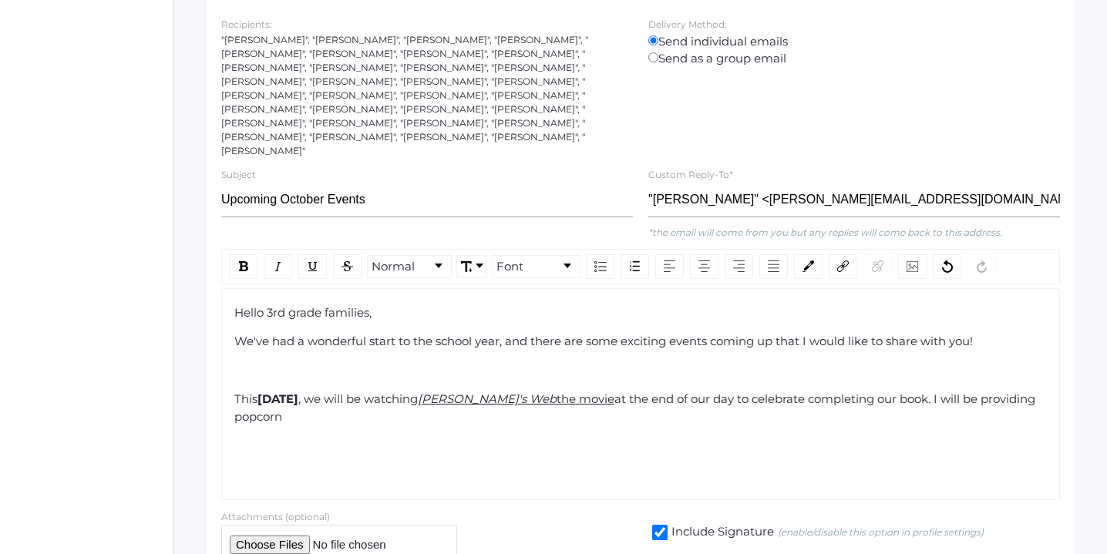
click at [314, 391] on span "at the end of our day to celebrate completing our book. I will be providing pop…" at bounding box center [636, 407] width 804 height 32
click at [360, 392] on div "[DATE][DATE] , we will be watching [PERSON_NAME]'s Web the movie at the end of …" at bounding box center [640, 408] width 813 height 35
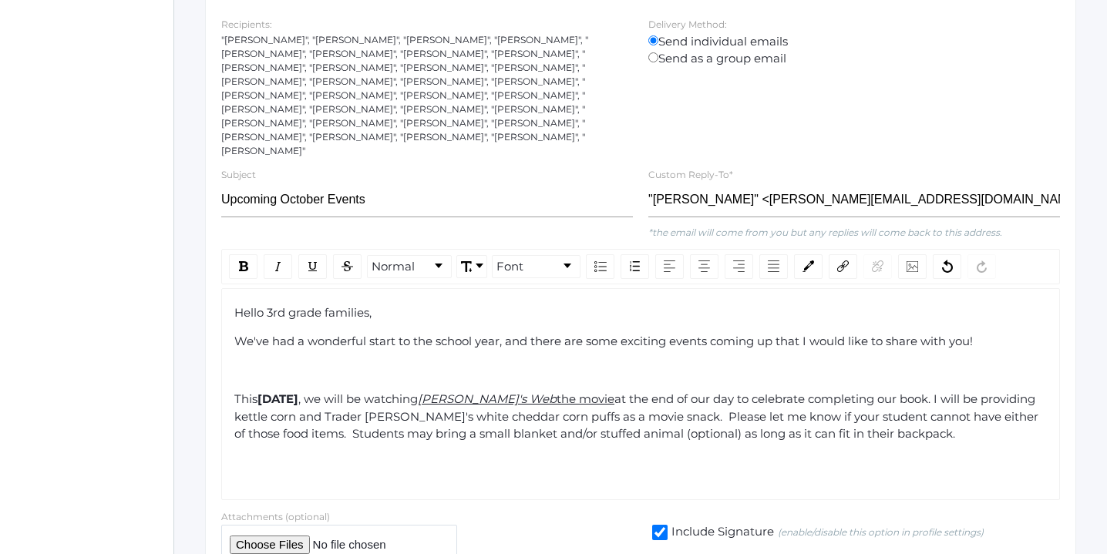
click at [976, 391] on span "at the end of our day to celebrate completing our book. I will be providing ket…" at bounding box center [637, 415] width 807 height 49
click at [972, 408] on div "[DATE][DATE] , we will be watching [PERSON_NAME]'s Web the movie at the end of …" at bounding box center [640, 417] width 813 height 52
click at [828, 406] on span "at the end of our day to celebrate completing our book. I will be providing ket…" at bounding box center [637, 415] width 807 height 49
click at [940, 411] on div "[DATE][DATE] , we will be watching [PERSON_NAME]'s Web the movie at the end of …" at bounding box center [640, 417] width 813 height 52
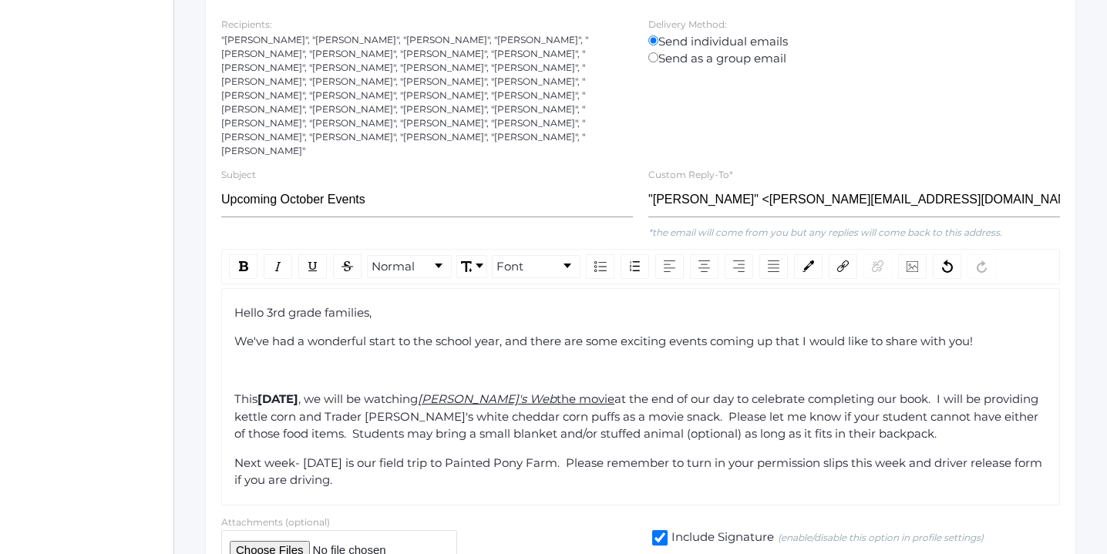
click at [444, 455] on span "Next week- [DATE] is our field trip to Painted Pony Farm. Please remember to tu…" at bounding box center [639, 471] width 811 height 32
drag, startPoint x: 444, startPoint y: 435, endPoint x: 309, endPoint y: 434, distance: 134.8
click at [305, 455] on span "Next week- [DATE] is our field trip to Painted Pony Farm. Please remember to tu…" at bounding box center [639, 471] width 811 height 32
click at [240, 261] on img "rdw-inline-control" at bounding box center [243, 266] width 9 height 10
click at [557, 455] on span "is our field trip to Painted Pony Farm. Please remember to turn in your permiss…" at bounding box center [642, 471] width 816 height 32
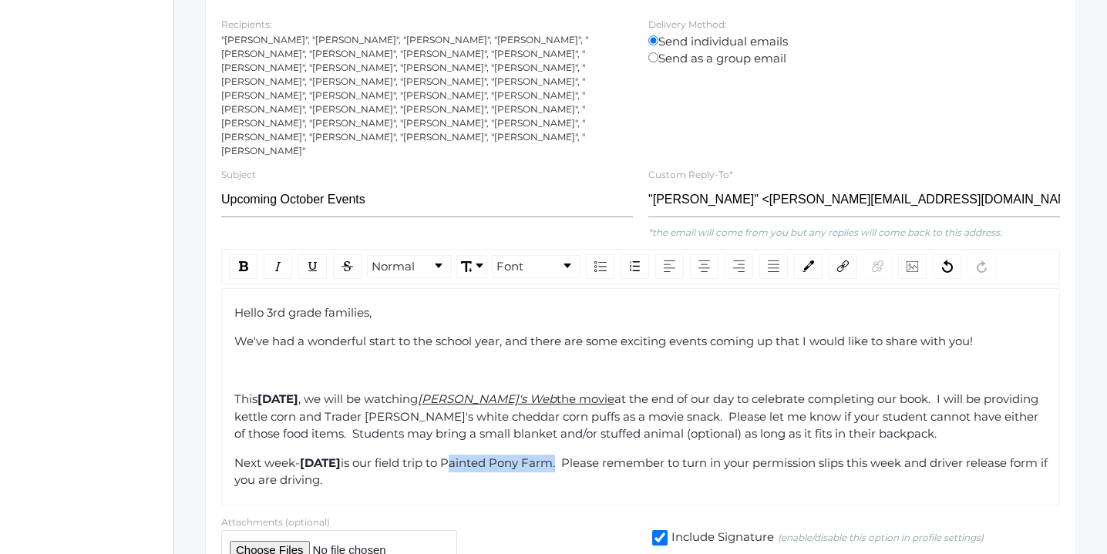
drag, startPoint x: 557, startPoint y: 434, endPoint x: 663, endPoint y: 437, distance: 105.6
click at [663, 455] on span "is our field trip to Painted Pony Farm. Please remember to turn in your permiss…" at bounding box center [642, 471] width 816 height 32
click at [313, 260] on img "rdw-inline-control" at bounding box center [313, 266] width 12 height 12
click at [474, 458] on div "Next week- [DATE] is our field trip to Painted Pony Farm . Please remember to t…" at bounding box center [640, 472] width 813 height 35
click at [303, 455] on span "[DATE]" at bounding box center [320, 462] width 41 height 15
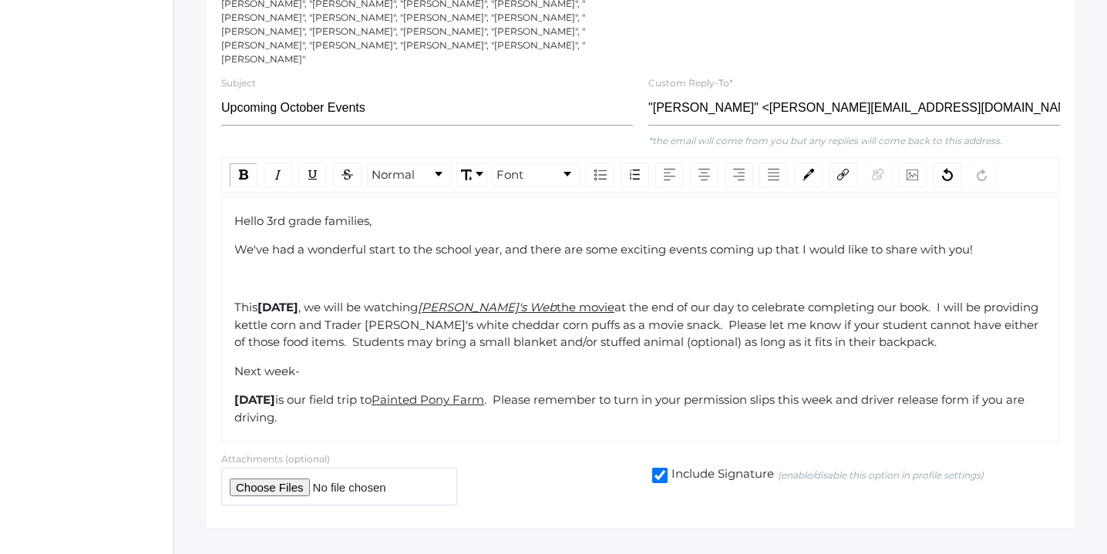
scroll to position [351, 0]
click at [308, 364] on div "Next week-" at bounding box center [640, 373] width 813 height 18
click at [422, 393] on div "[DATE] is our field trip to Painted Pony Farm . Please remember to turn in your…" at bounding box center [640, 410] width 813 height 35
click at [515, 393] on div "[DATE] is our field trip to Painted Pony Farm . Please remember to turn in your…" at bounding box center [640, 410] width 813 height 35
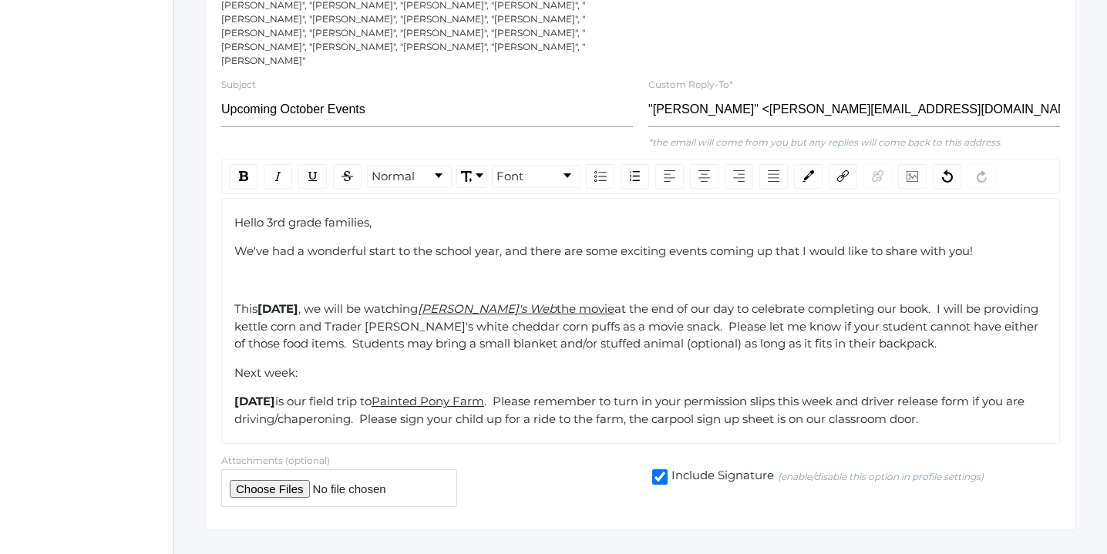
click at [757, 394] on span ". Please remember to turn in your permission slips this week and driver release…" at bounding box center [630, 410] width 793 height 32
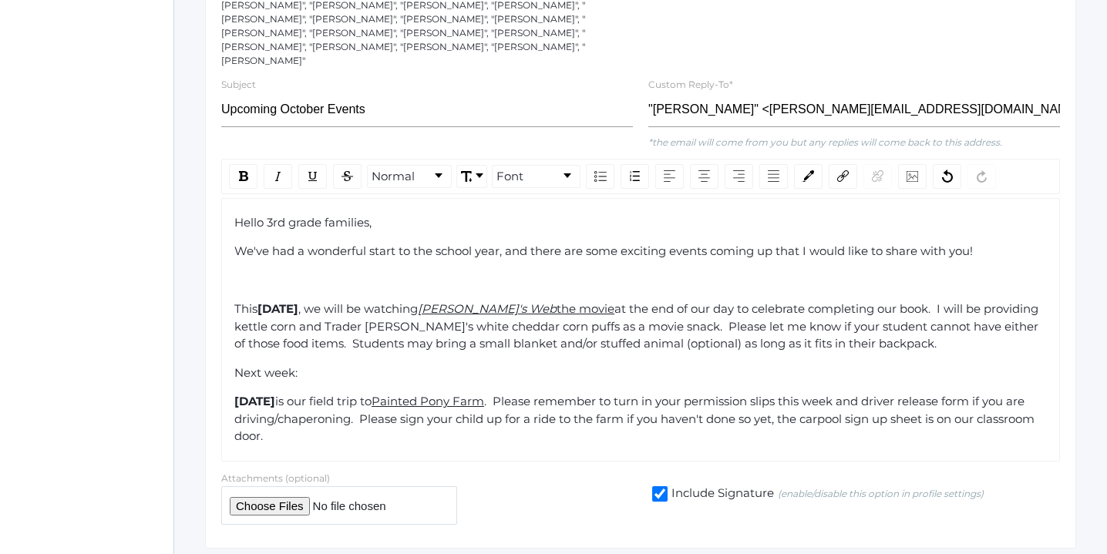
click at [442, 410] on div "[DATE] is our field trip to Painted Pony Farm . Please remember to turn in your…" at bounding box center [640, 419] width 813 height 52
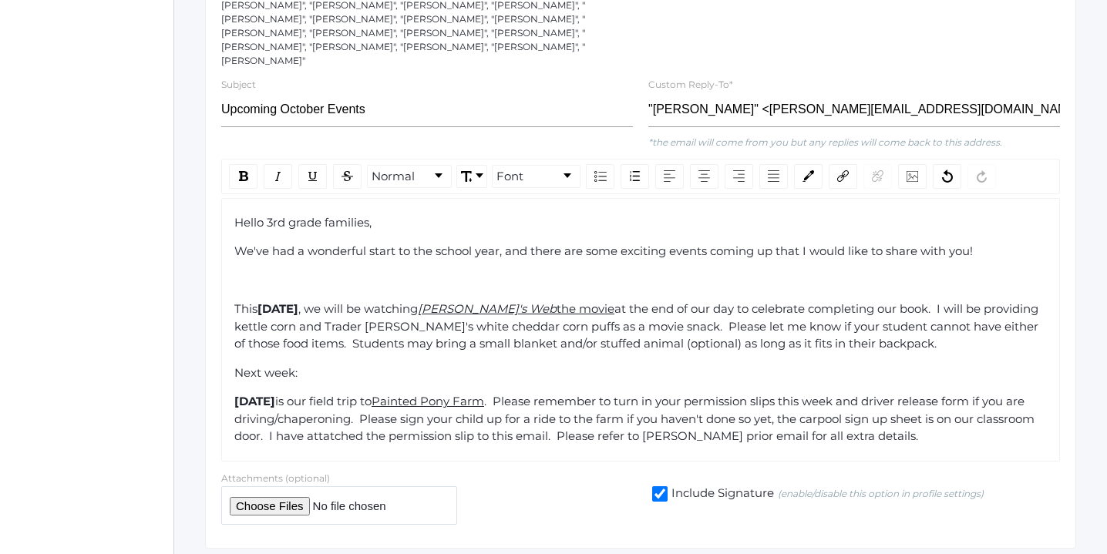
click at [484, 409] on span ". Please remember to turn in your permission slips this week and driver release…" at bounding box center [635, 418] width 803 height 49
click at [1046, 407] on div "[DATE] is our field trip to Painted Pony Farm . Please remember to turn in your…" at bounding box center [640, 419] width 813 height 52
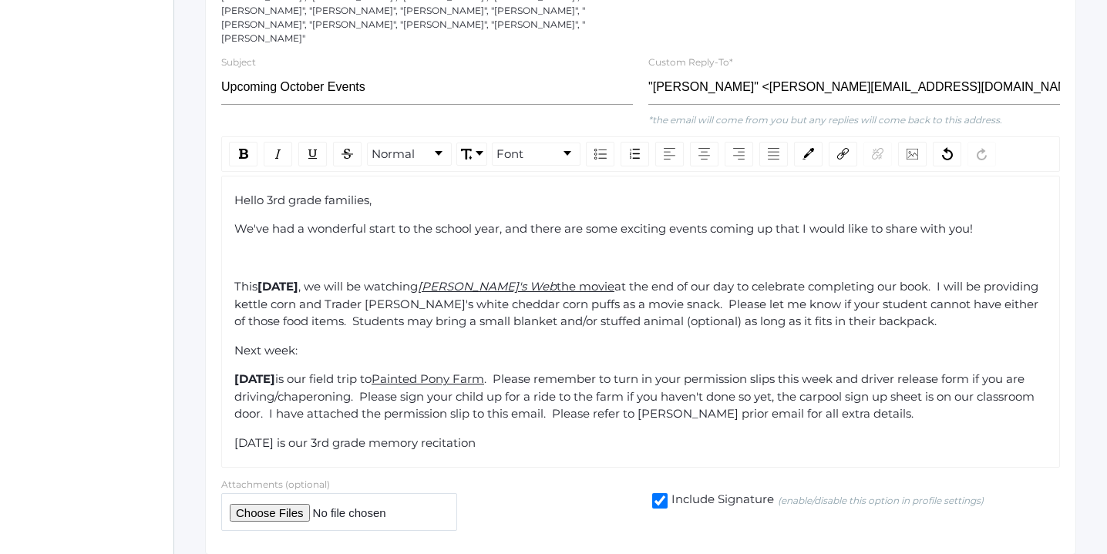
click at [335, 435] on span "[DATE] is our 3rd grade memory recitation" at bounding box center [354, 442] width 241 height 15
drag, startPoint x: 335, startPoint y: 418, endPoint x: 236, endPoint y: 415, distance: 99.4
click at [234, 435] on span "[DATE] is our 3rd grade memory recitation" at bounding box center [354, 442] width 241 height 15
click at [246, 149] on img "rdw-inline-control" at bounding box center [243, 154] width 9 height 10
click at [568, 435] on div "[DATE] is our 3rd grade memory recitation" at bounding box center [640, 444] width 813 height 18
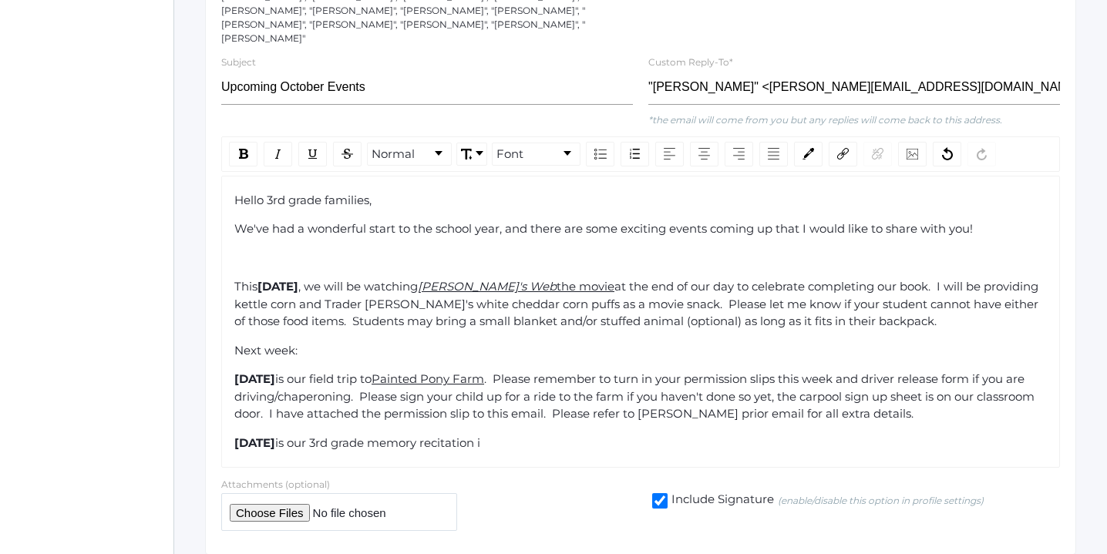
click at [376, 435] on span "is our 3rd grade memory recitation i" at bounding box center [377, 442] width 205 height 15
click at [434, 435] on span "is our 3rd grade memory recitation i" at bounding box center [377, 442] width 205 height 15
click at [378, 435] on span "is our 3rd grade memory recitation i" at bounding box center [377, 442] width 205 height 15
click at [405, 435] on span "3rd grade memory recitation i" at bounding box center [360, 442] width 171 height 15
click at [685, 435] on div "[DATE] 3rd grade will be reciting some of their memory recitation i" at bounding box center [640, 444] width 813 height 18
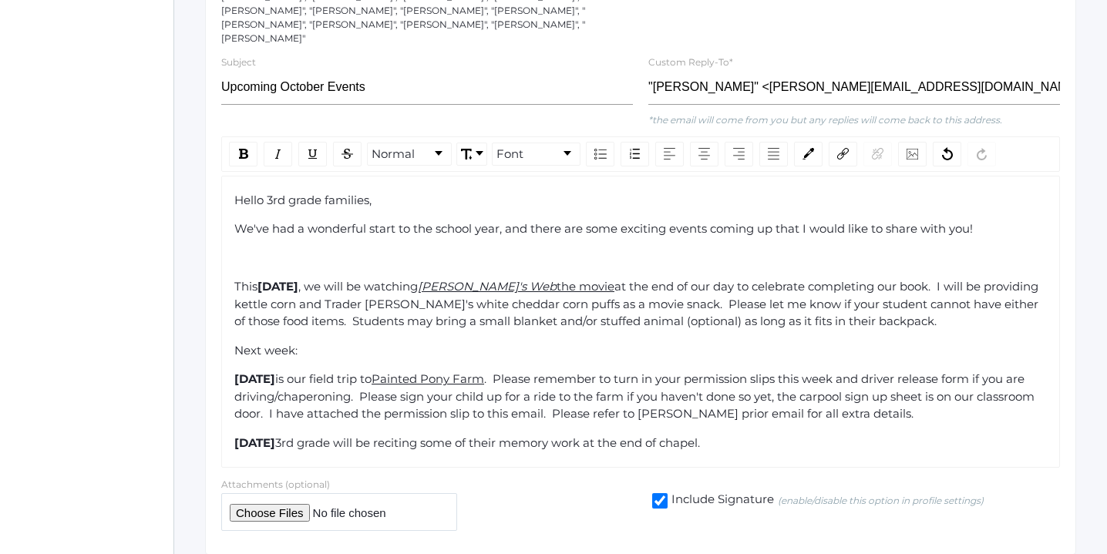
click at [342, 435] on span "3rd grade will be reciting some of their memory work at the end of chapel." at bounding box center [487, 442] width 425 height 15
click at [792, 435] on div "[DATE], 3rd grade will be reciting some of their memory work at the end of chap…" at bounding box center [640, 444] width 813 height 18
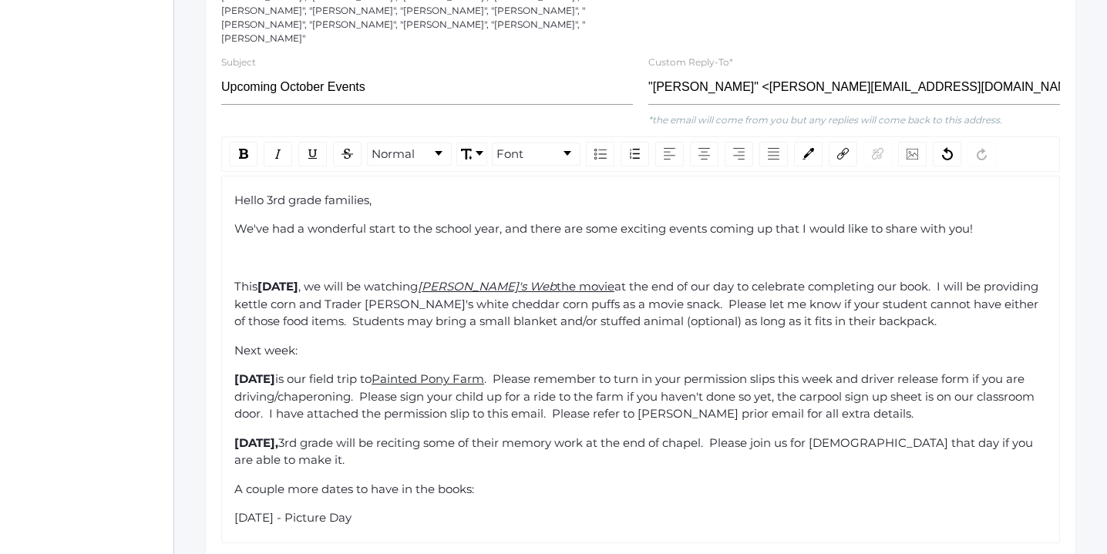
click at [351, 510] on span "[DATE] - Picture Day" at bounding box center [292, 517] width 117 height 15
drag, startPoint x: 367, startPoint y: 492, endPoint x: 242, endPoint y: 488, distance: 124.9
click at [235, 510] on span "[DATE] - Picture Day" at bounding box center [292, 517] width 117 height 15
click at [241, 149] on img "rdw-inline-control" at bounding box center [243, 154] width 9 height 10
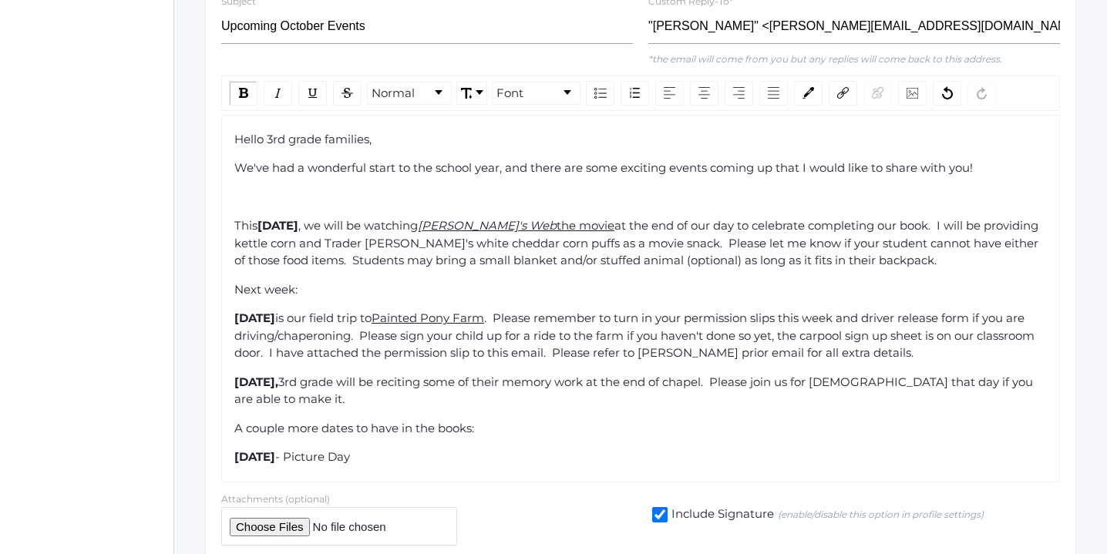
scroll to position [466, 0]
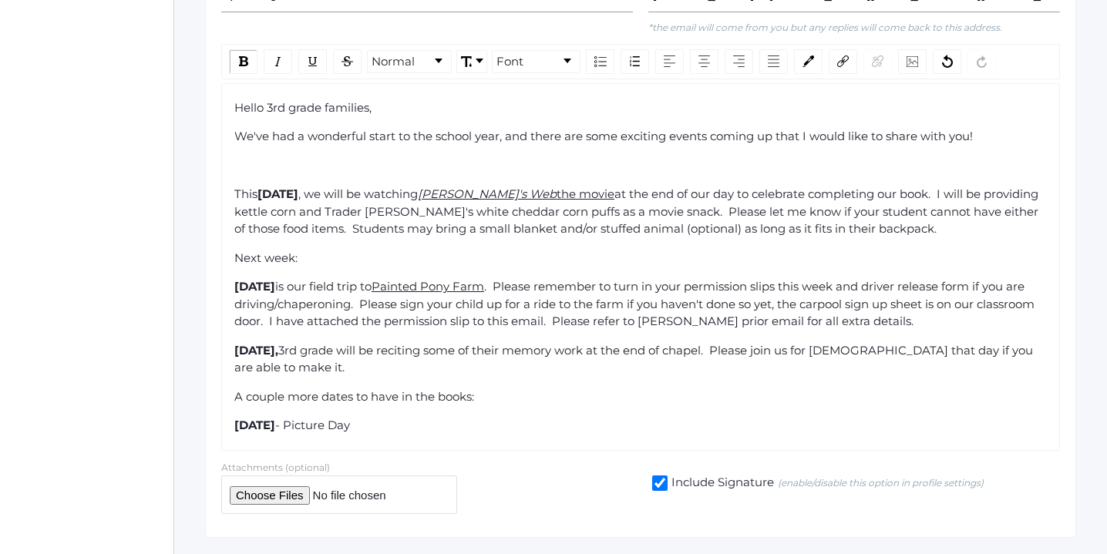
click at [485, 417] on div "[DATE] - Picture Day" at bounding box center [640, 426] width 813 height 18
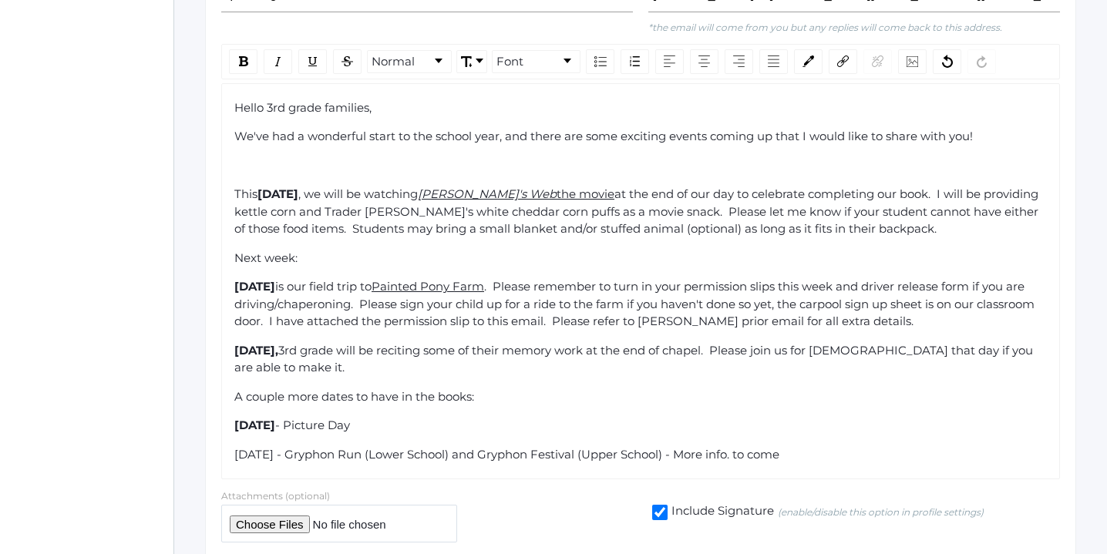
click at [335, 447] on span "[DATE] - Gryphon Run (Lower School) and Gryphon Festival (Upper School) - More …" at bounding box center [506, 454] width 545 height 15
drag, startPoint x: 336, startPoint y: 426, endPoint x: 238, endPoint y: 430, distance: 97.9
click at [236, 447] on span "[DATE] - Gryphon Run (Lower School) and Gryphon Festival (Upper School) - More …" at bounding box center [506, 454] width 545 height 15
click at [243, 56] on img "rdw-inline-control" at bounding box center [243, 61] width 9 height 10
click at [489, 388] on div "A couple more dates to have in the books:" at bounding box center [640, 397] width 813 height 18
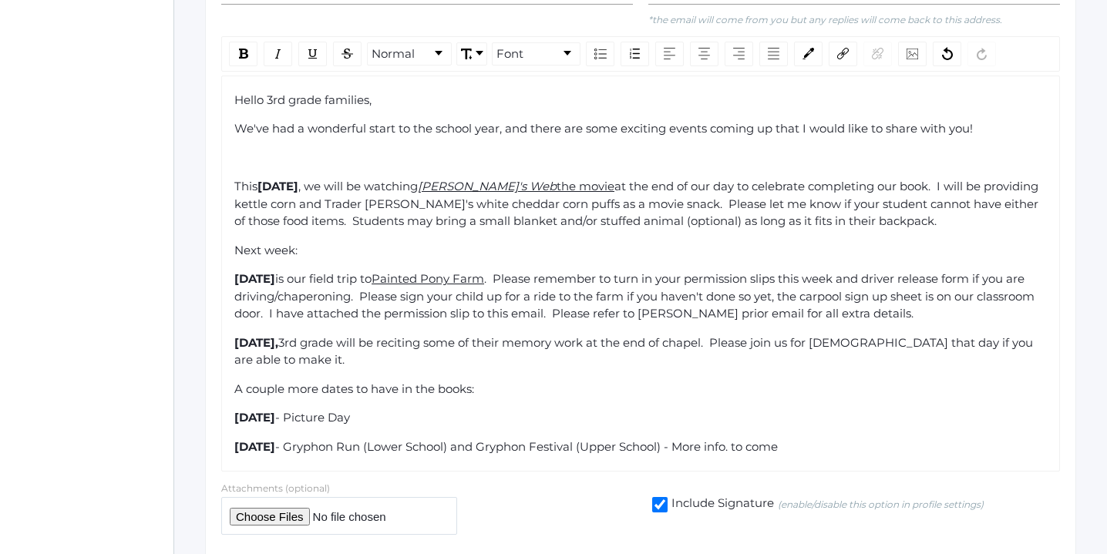
scroll to position [472, 0]
click at [875, 440] on div "[DATE] - Gryphon Run (Lower School) and Gryphon Festival (Upper School) - More …" at bounding box center [640, 449] width 813 height 18
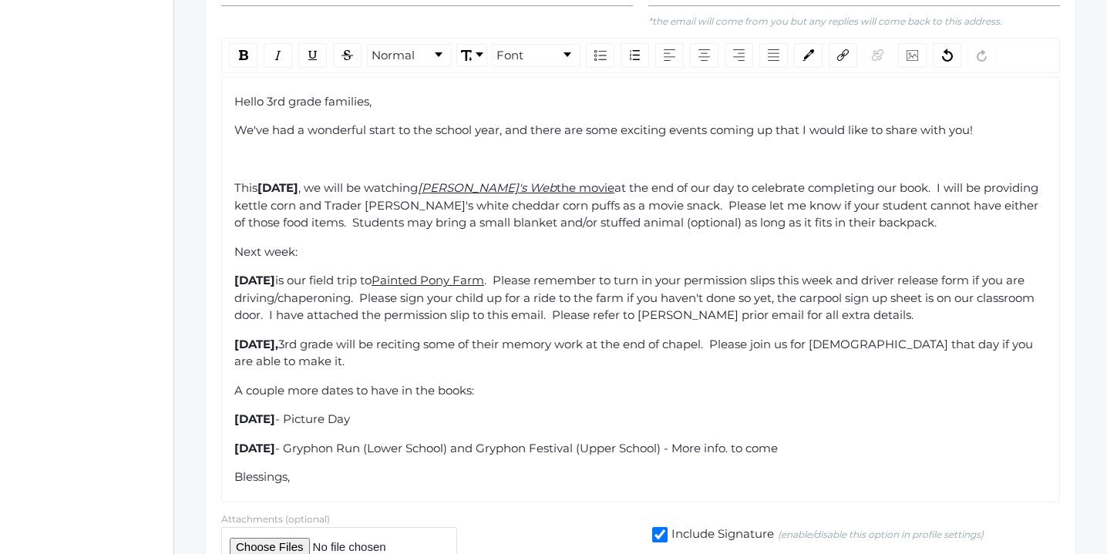
click at [428, 441] on span "- Gryphon Run (Lower School) and Gryphon Festival (Upper School) - More info. t…" at bounding box center [526, 448] width 502 height 15
drag, startPoint x: 428, startPoint y: 419, endPoint x: 355, endPoint y: 425, distance: 73.4
click at [354, 441] on span "- Gryphon Run (Lower School) and Gryphon Festival (Upper School) - More info. t…" at bounding box center [526, 448] width 502 height 15
click at [315, 49] on img "rdw-inline-control" at bounding box center [313, 55] width 12 height 12
click at [643, 441] on span "(Lower School) and Gryphon Festival (Upper School) - More info. to come" at bounding box center [564, 448] width 415 height 15
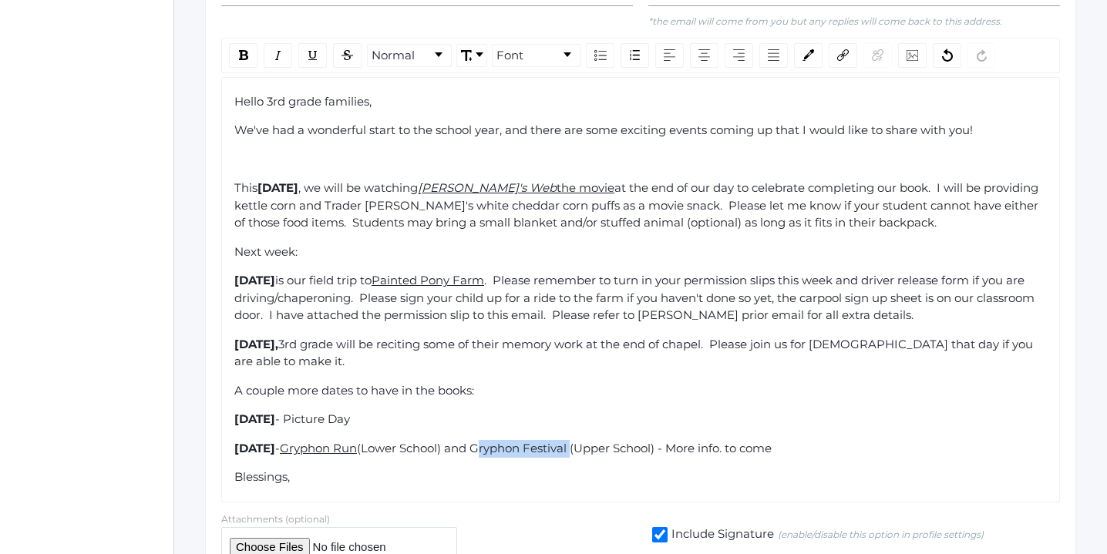
drag, startPoint x: 643, startPoint y: 419, endPoint x: 554, endPoint y: 423, distance: 88.7
click at [550, 441] on span "(Lower School) and Gryphon Festival (Upper School) - More info. to come" at bounding box center [564, 448] width 415 height 15
click at [546, 441] on span "(Lower School) and Gryphon Festival (Upper School) - More info. to come" at bounding box center [564, 448] width 415 height 15
drag, startPoint x: 546, startPoint y: 418, endPoint x: 642, endPoint y: 425, distance: 95.9
click at [642, 441] on span "(Lower School) and Gryphon Festival (Upper School) - More info. to come" at bounding box center [564, 448] width 415 height 15
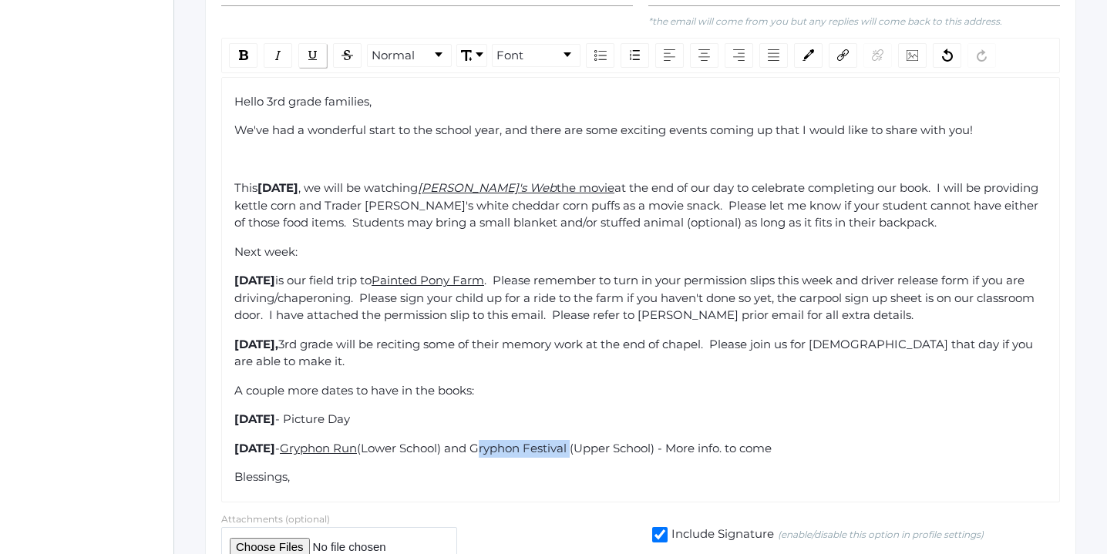
click at [313, 49] on img "rdw-inline-control" at bounding box center [313, 55] width 12 height 12
click at [350, 411] on span "- Picture Day" at bounding box center [312, 418] width 75 height 15
drag, startPoint x: 388, startPoint y: 391, endPoint x: 451, endPoint y: 398, distance: 63.5
click at [350, 411] on span "- Picture Day" at bounding box center [312, 418] width 75 height 15
click at [312, 49] on img "rdw-inline-control" at bounding box center [313, 55] width 12 height 12
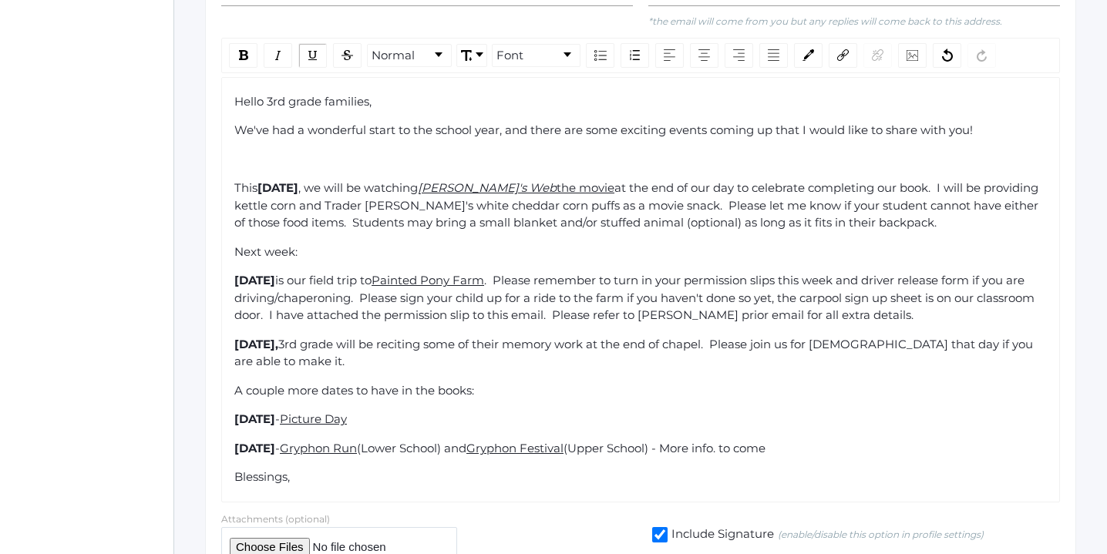
click at [635, 347] on div "Hello 3rd grade families, We've had a wonderful start to the school year, and t…" at bounding box center [640, 289] width 813 height 393
click at [889, 440] on div "[DATE] - Gryphon Run (Lower School) and Gryphon Festival (Upper School) - More …" at bounding box center [640, 449] width 813 height 18
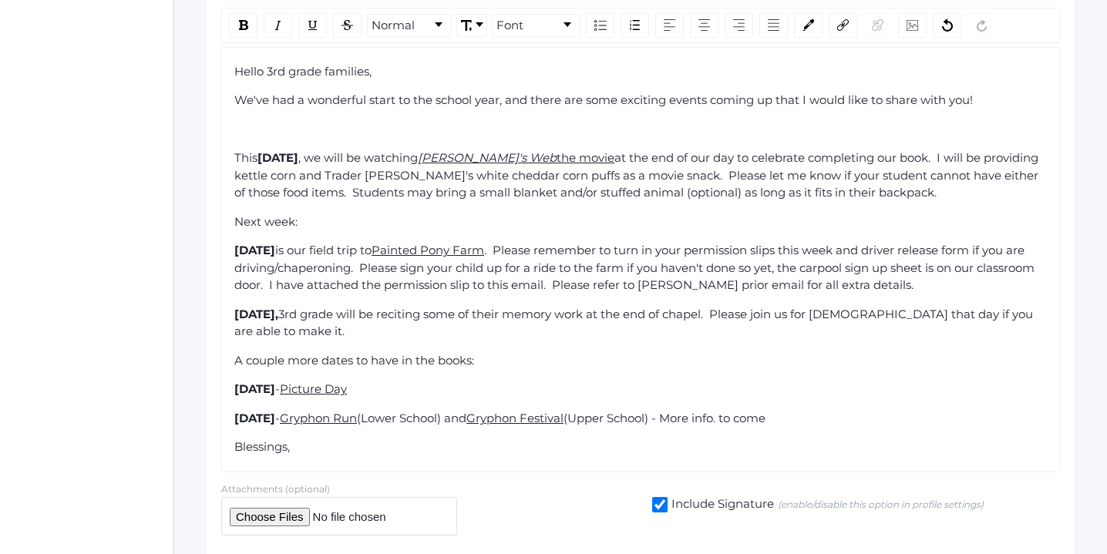
scroll to position [536, 0]
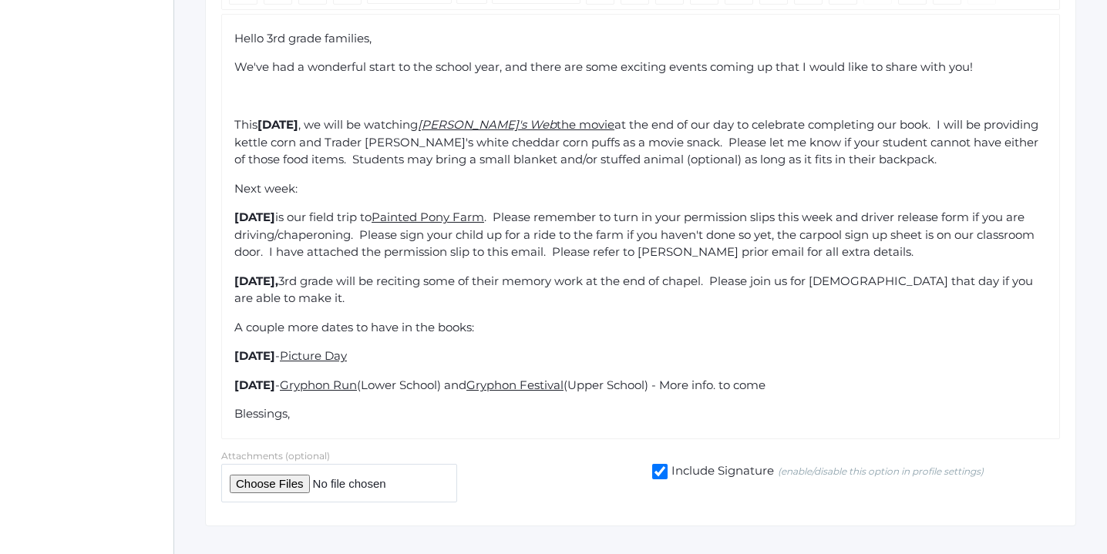
click at [265, 464] on input "file" at bounding box center [339, 483] width 236 height 38
type input "C:\fakepath\field_trip_permission_slip (1).pdf"
click at [400, 464] on input "file" at bounding box center [339, 483] width 236 height 38
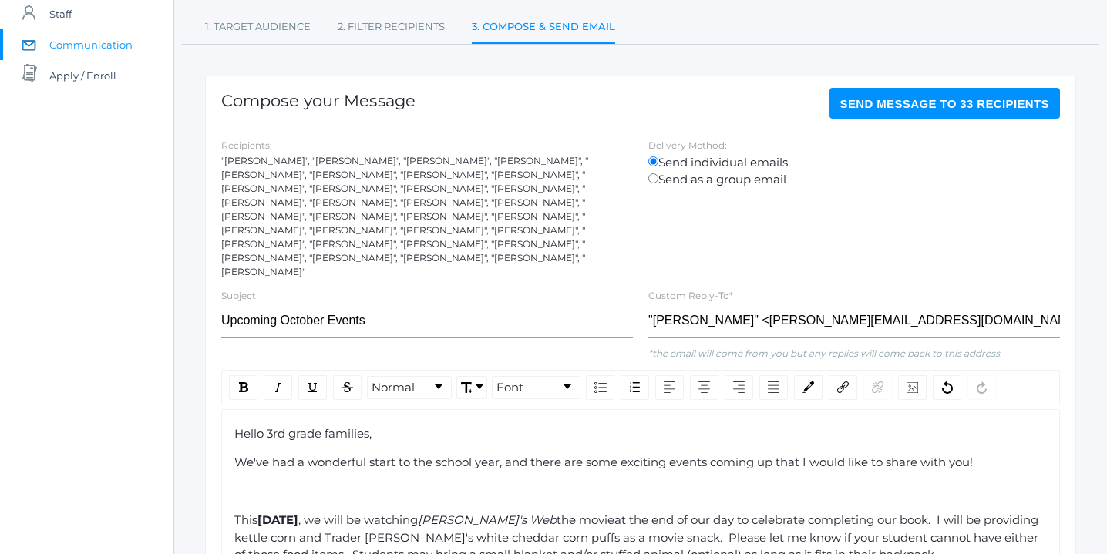
scroll to position [131, 0]
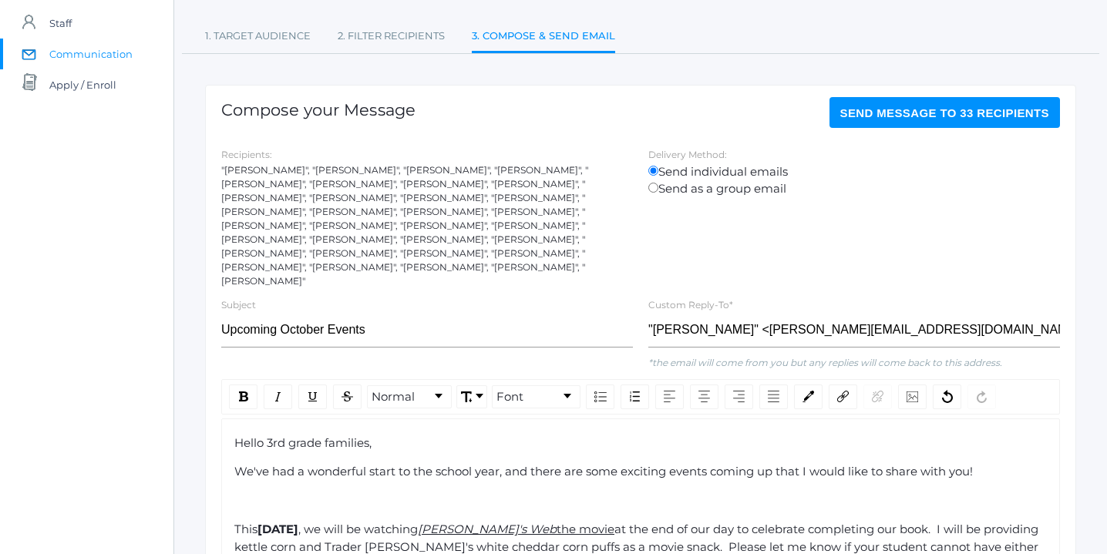
click at [929, 113] on span "Send Message to 33 recipients" at bounding box center [945, 112] width 210 height 13
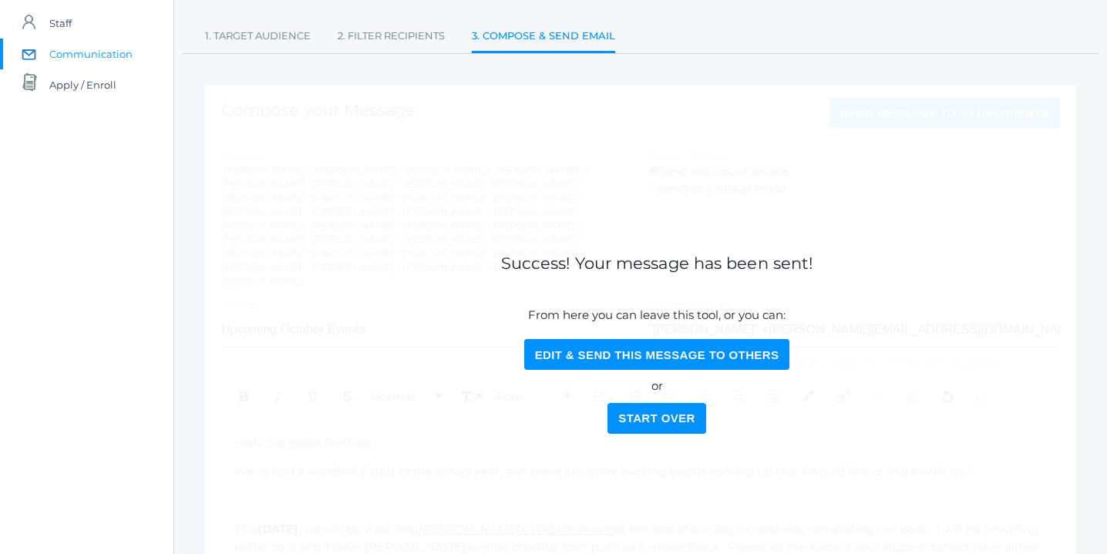
click at [593, 350] on button "Edit & Send this Message to Others" at bounding box center [657, 354] width 266 height 31
select select "Enrolled"
select select "3"
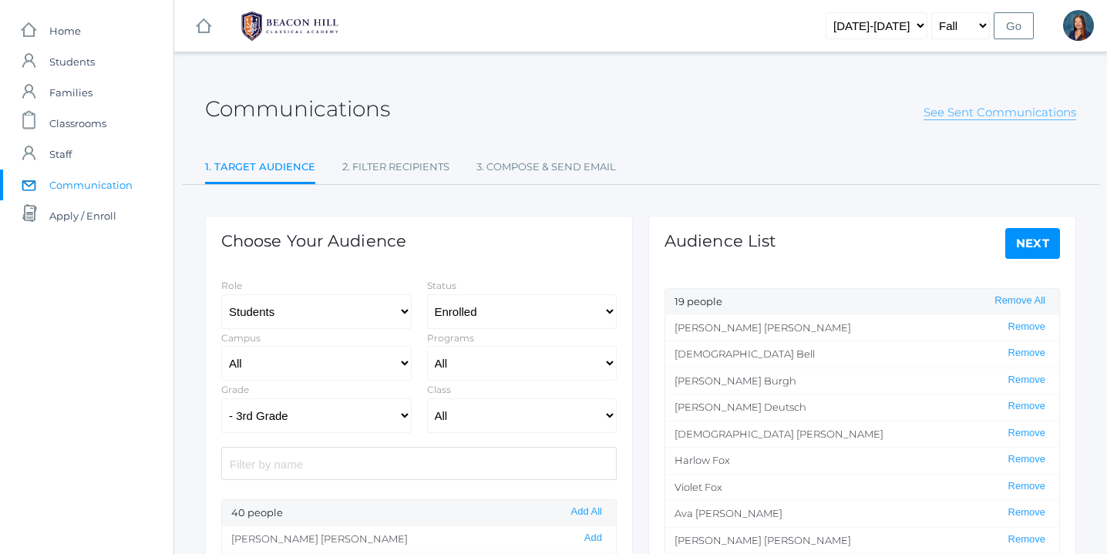
click at [992, 109] on link "See Sent Communications" at bounding box center [999, 112] width 153 height 15
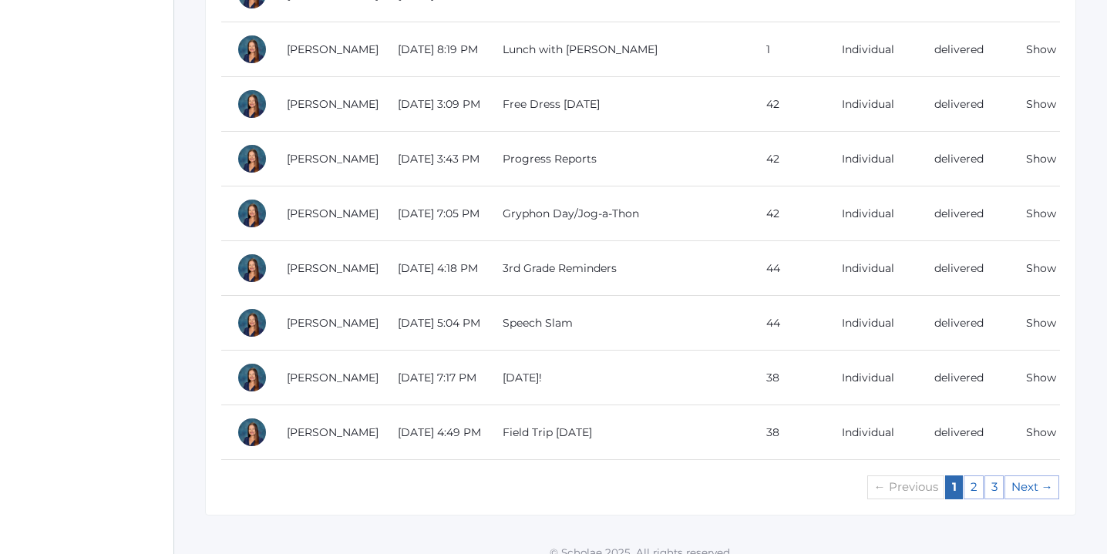
scroll to position [1437, 0]
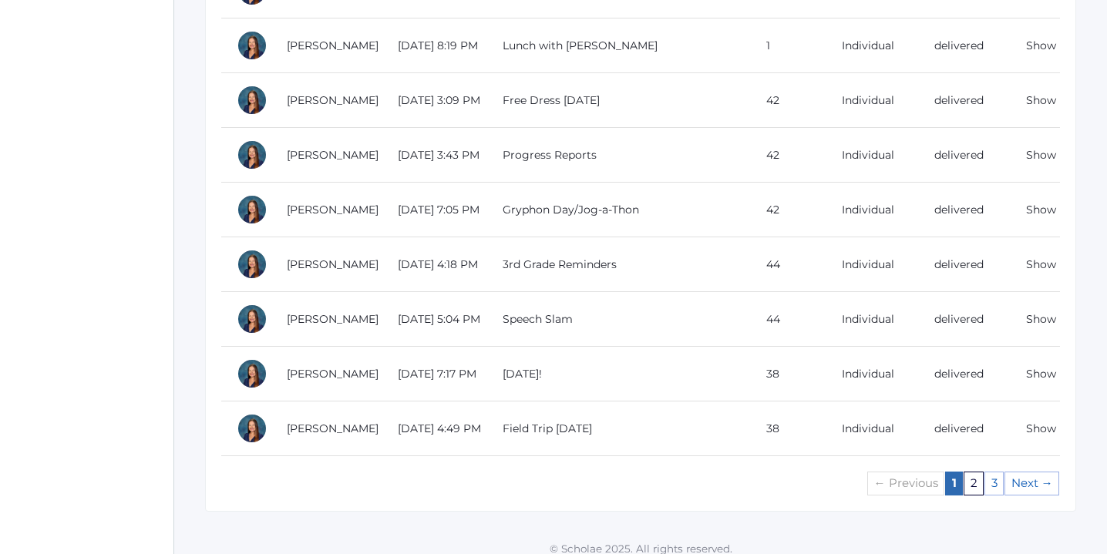
click at [975, 472] on link "2" at bounding box center [973, 484] width 20 height 24
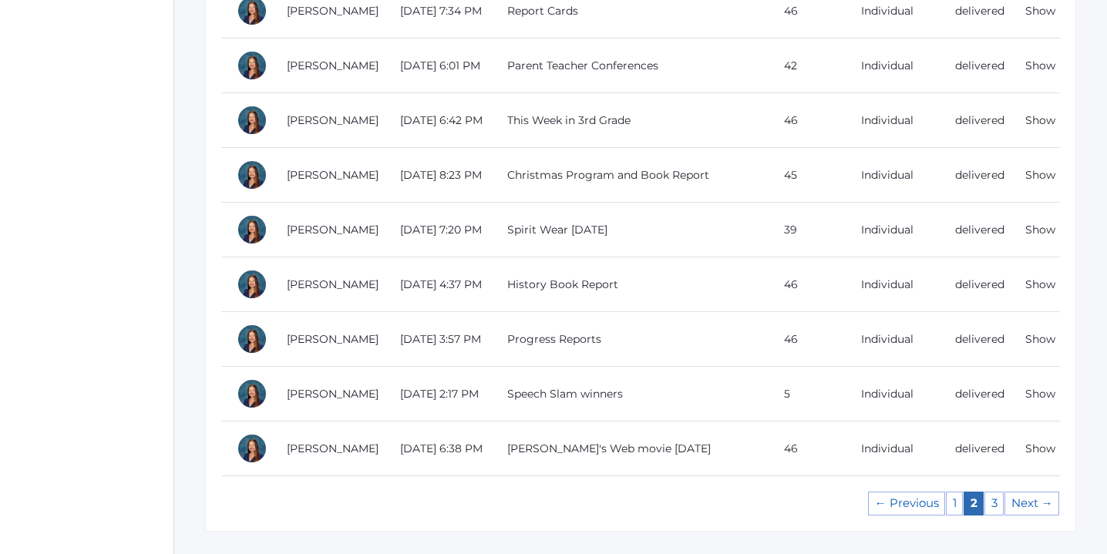
scroll to position [1408, 0]
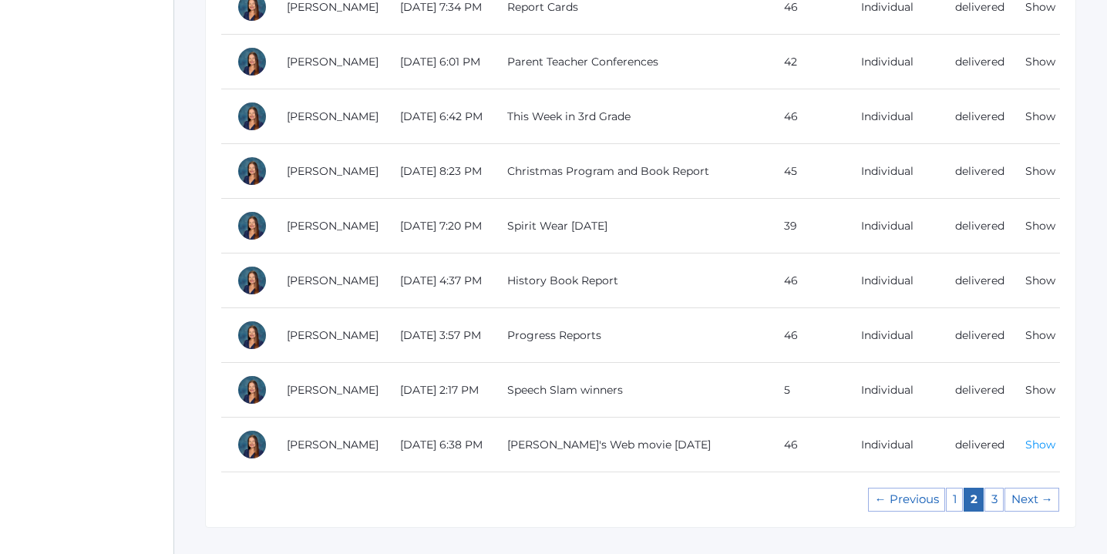
click at [1037, 445] on link "Show" at bounding box center [1040, 445] width 30 height 14
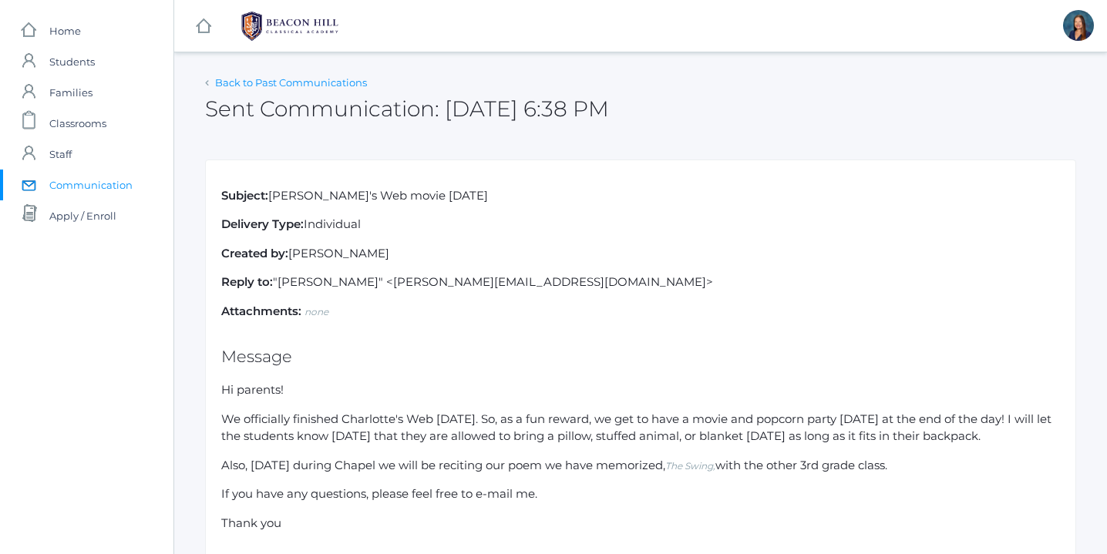
click at [290, 83] on link "Back to Past Communications" at bounding box center [291, 82] width 152 height 12
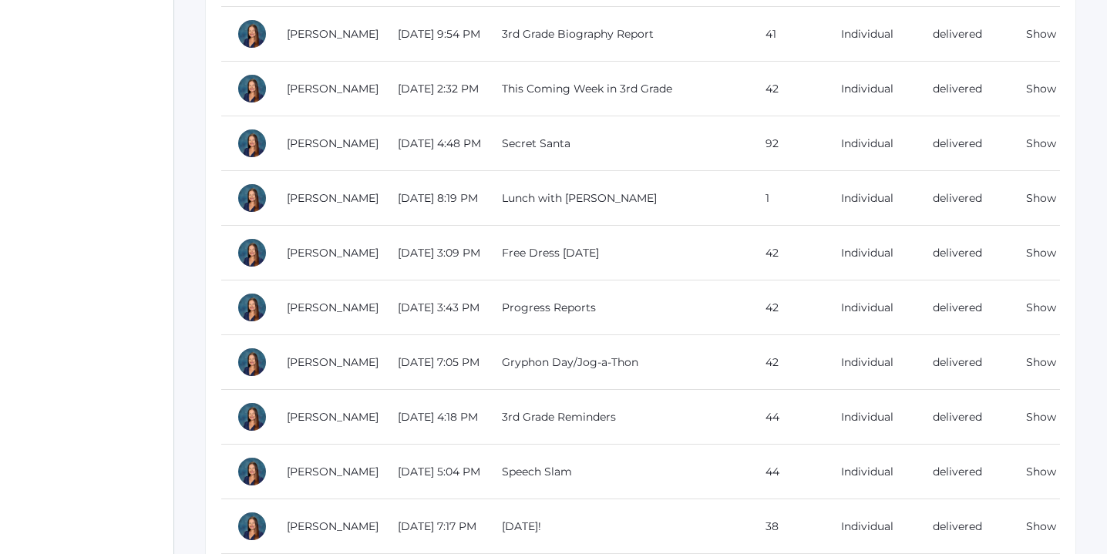
scroll to position [1437, 0]
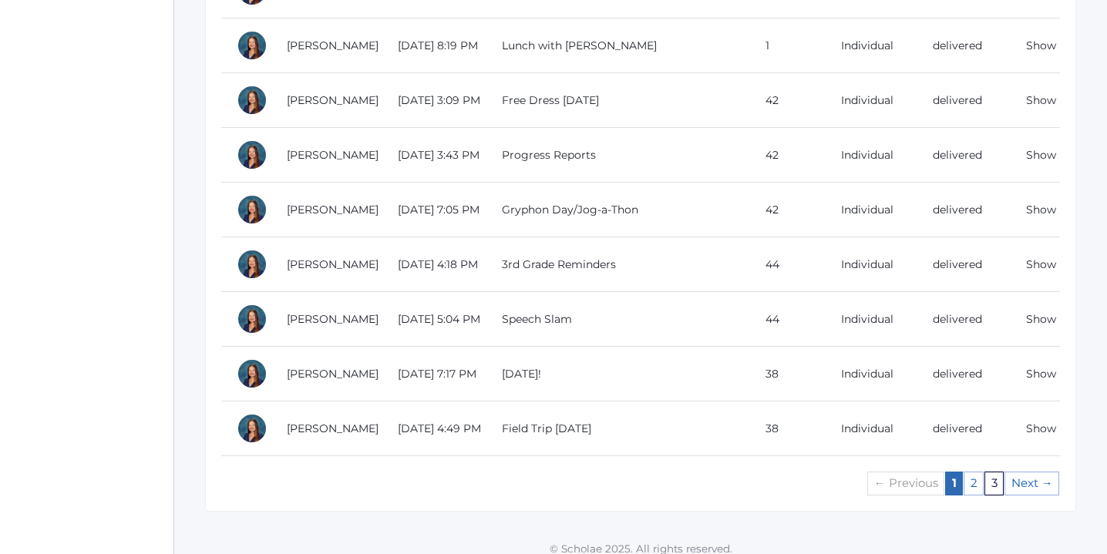
click at [996, 472] on link "3" at bounding box center [993, 484] width 19 height 24
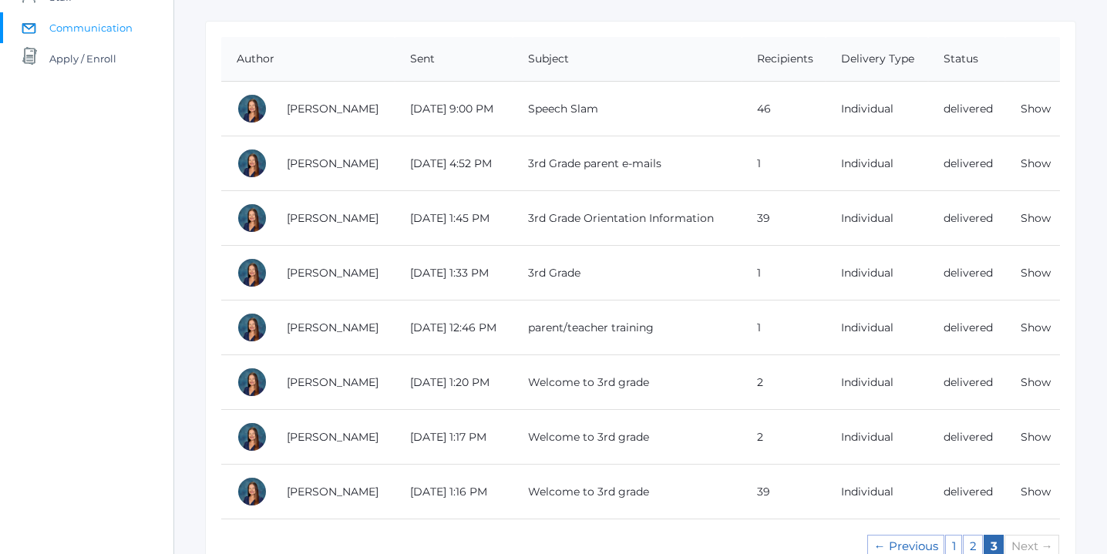
scroll to position [166, 0]
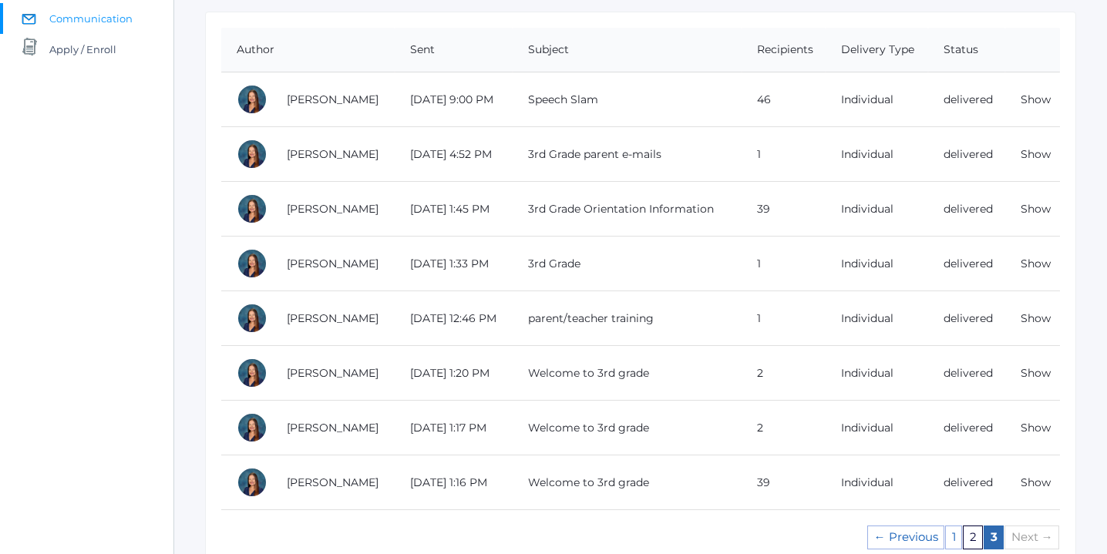
click at [975, 536] on link "2" at bounding box center [972, 538] width 20 height 24
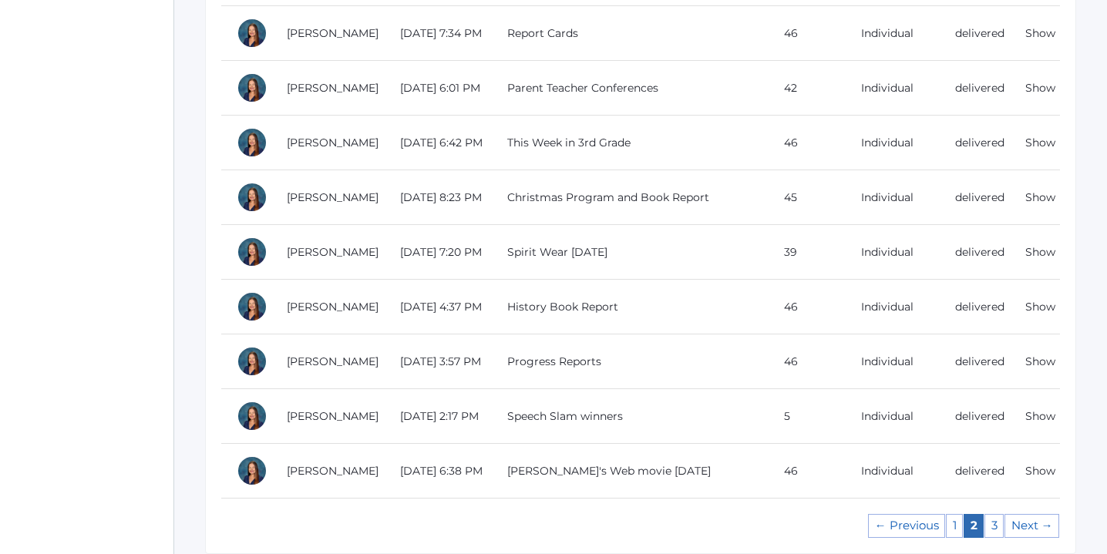
scroll to position [1382, 0]
click at [1039, 418] on link "Show" at bounding box center [1040, 415] width 30 height 14
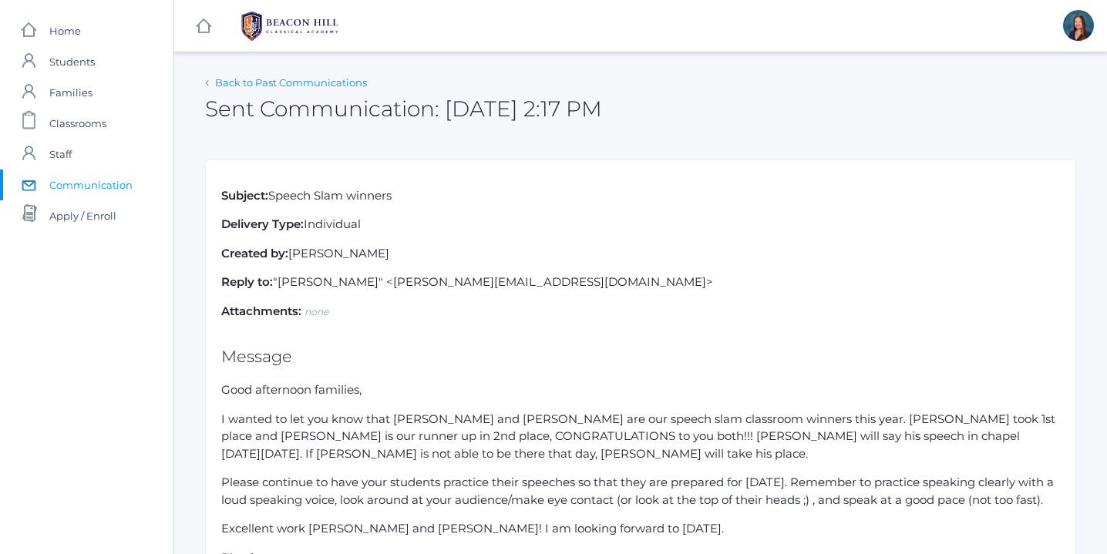
click at [257, 82] on link "Back to Past Communications" at bounding box center [291, 82] width 152 height 12
